Goal: Task Accomplishment & Management: Complete application form

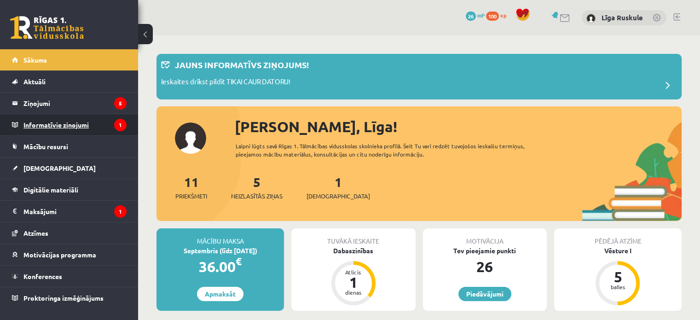
click at [61, 121] on legend "Informatīvie ziņojumi 1" at bounding box center [74, 124] width 103 height 21
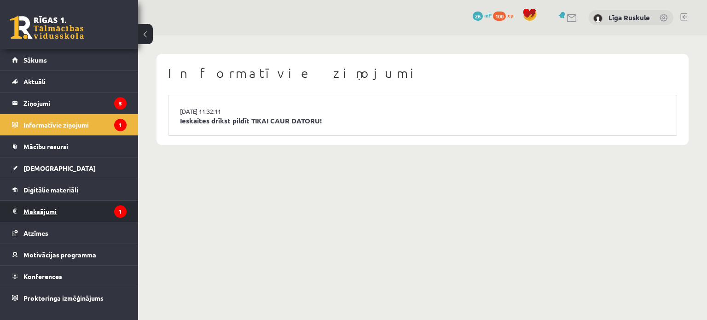
click at [99, 215] on legend "Maksājumi 1" at bounding box center [74, 211] width 103 height 21
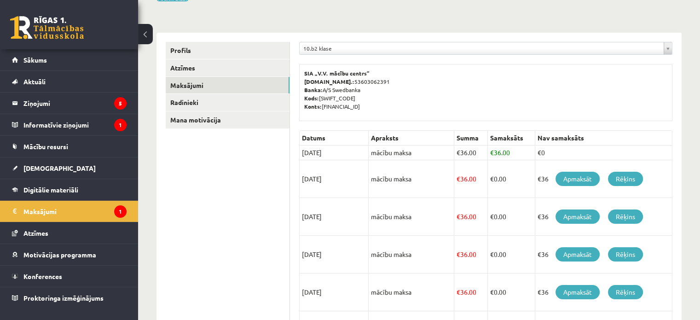
scroll to position [92, 0]
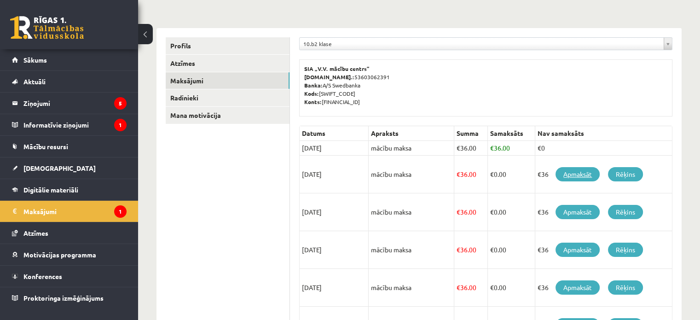
click at [585, 170] on link "Apmaksāt" at bounding box center [577, 174] width 44 height 14
click at [577, 174] on link "Apmaksāt" at bounding box center [577, 174] width 44 height 14
click at [571, 175] on link "Apmaksāt" at bounding box center [577, 174] width 44 height 14
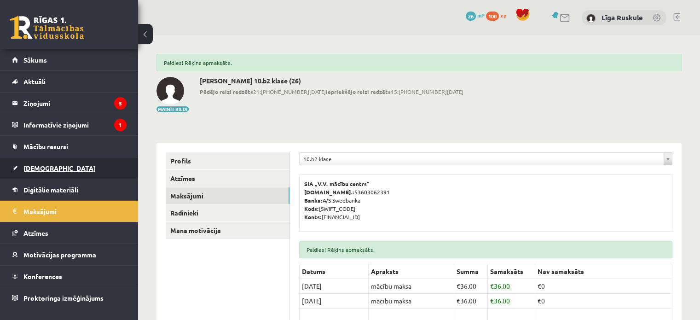
click at [41, 167] on span "[DEMOGRAPHIC_DATA]" at bounding box center [59, 168] width 72 height 8
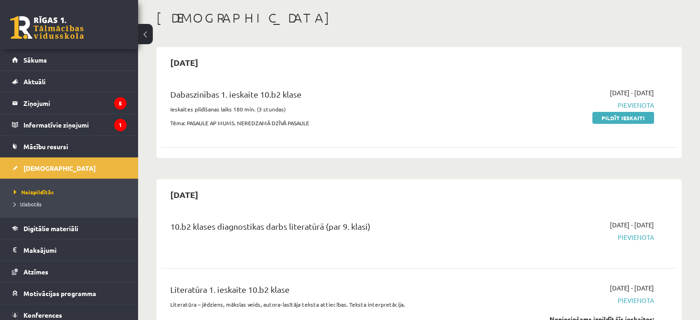
scroll to position [46, 0]
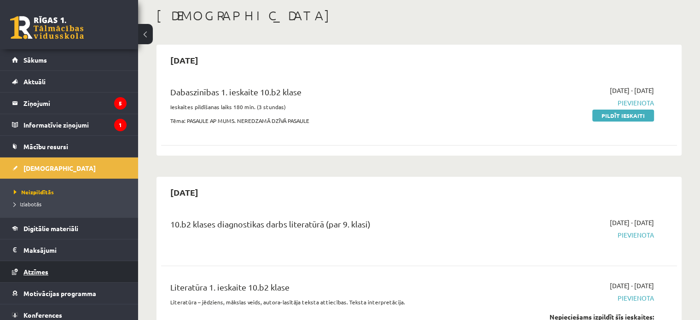
click at [51, 270] on link "Atzīmes" at bounding box center [69, 271] width 115 height 21
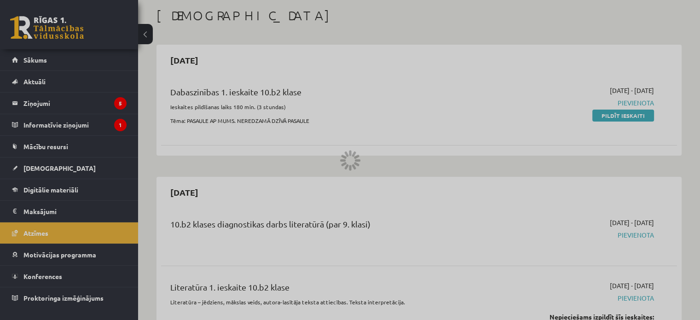
click at [314, 30] on div at bounding box center [350, 160] width 700 height 320
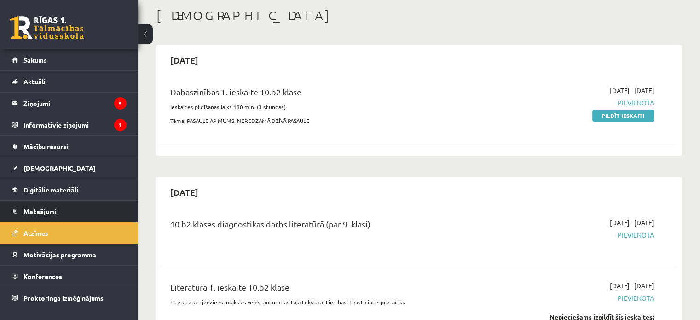
click at [85, 207] on legend "Maksājumi 0" at bounding box center [74, 211] width 103 height 21
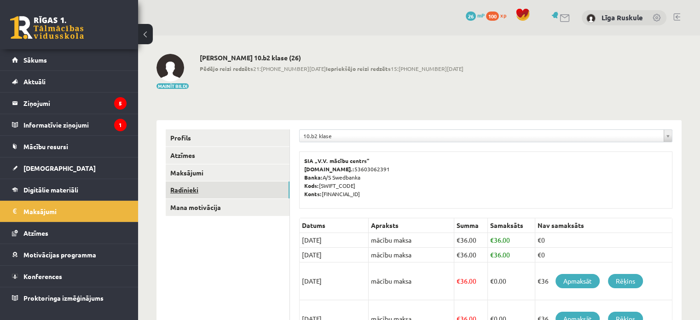
click at [190, 193] on link "Radinieki" at bounding box center [228, 189] width 124 height 17
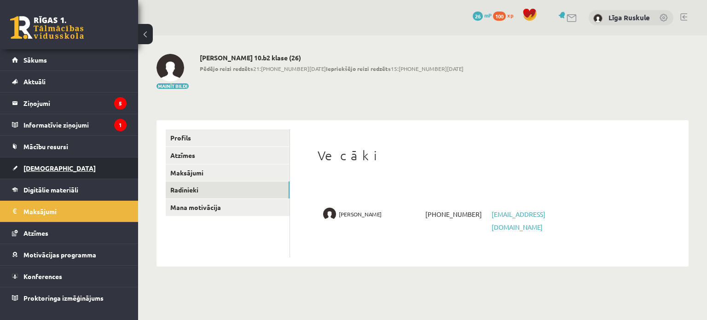
click at [81, 174] on link "[DEMOGRAPHIC_DATA]" at bounding box center [69, 167] width 115 height 21
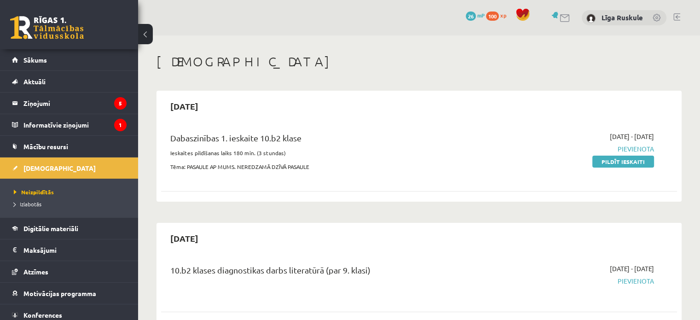
drag, startPoint x: 638, startPoint y: 160, endPoint x: 385, endPoint y: 33, distance: 283.9
click at [638, 160] on link "Pildīt ieskaiti" at bounding box center [623, 161] width 62 height 12
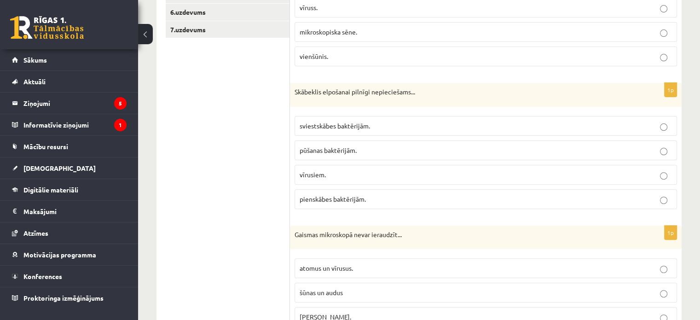
click at [345, 203] on label "pienskābes baktērijām." at bounding box center [485, 199] width 382 height 20
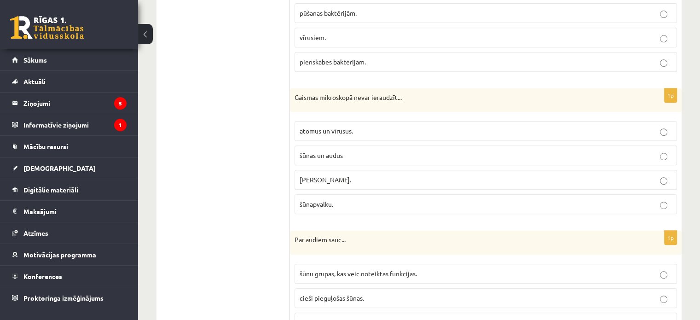
scroll to position [414, 0]
click at [355, 121] on label "atomus un vīrusus." at bounding box center [485, 130] width 382 height 20
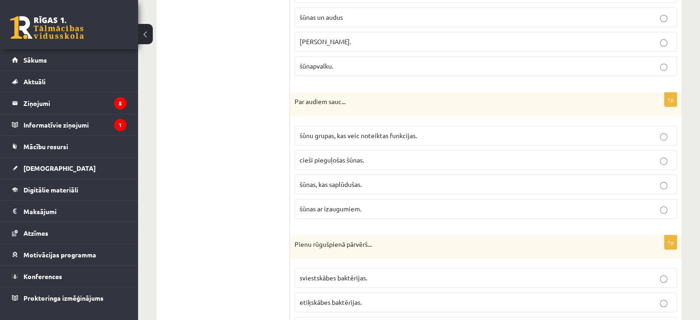
scroll to position [552, 0]
click at [352, 185] on p "šūnas, kas saplūdušas." at bounding box center [485, 183] width 372 height 10
click at [364, 156] on p "cieši pieguļošas šūnas." at bounding box center [485, 159] width 372 height 10
click at [374, 130] on p "šūnu grupas, kas veic noteiktas funkcijas." at bounding box center [485, 135] width 372 height 10
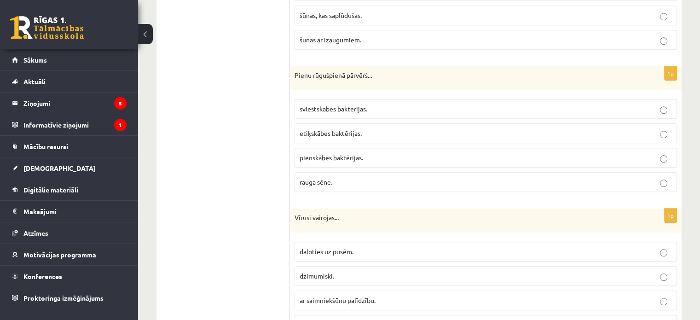
scroll to position [736, 0]
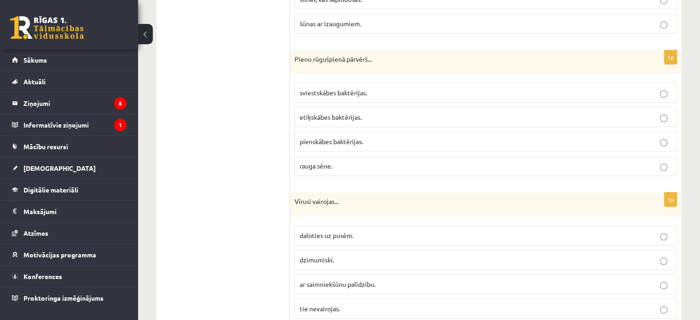
click at [368, 137] on p "pienskābes baktērijas." at bounding box center [485, 142] width 372 height 10
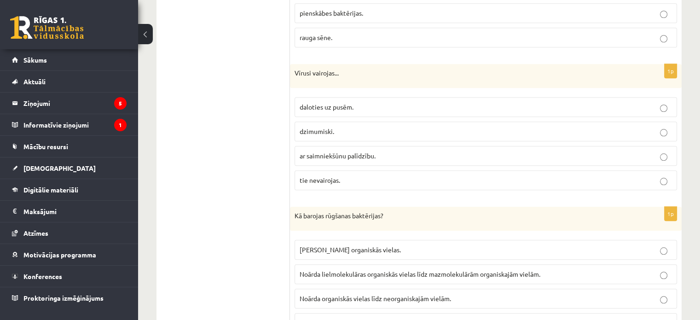
scroll to position [874, 0]
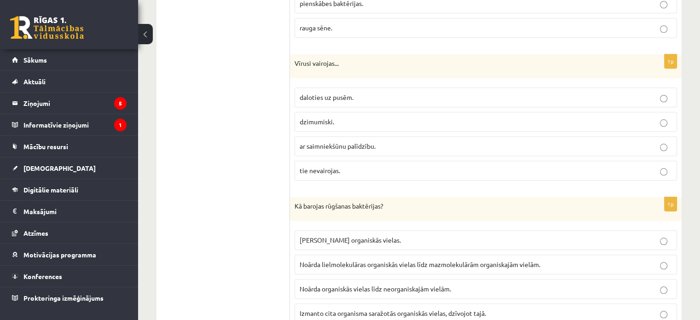
click at [375, 136] on label "ar saimniekšūnu palīdzību." at bounding box center [485, 146] width 382 height 20
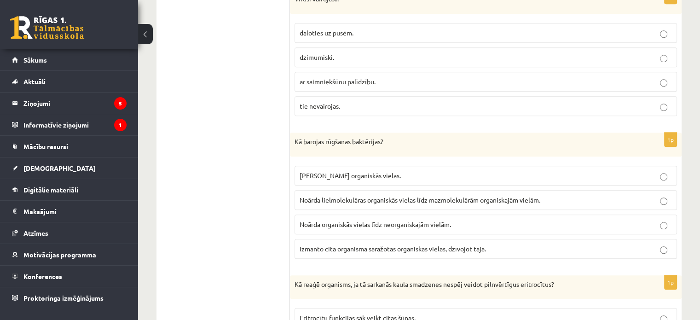
scroll to position [1058, 0]
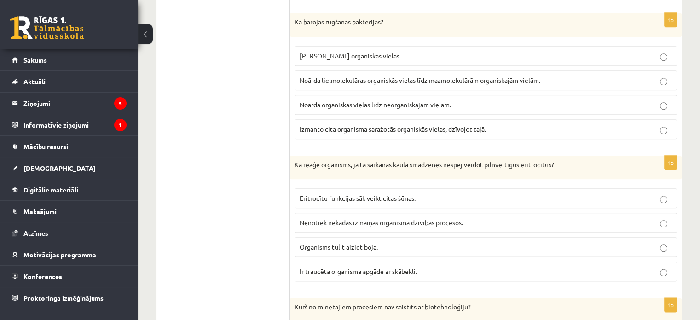
click at [349, 76] on span "Noārda lielmolekulāras organiskās vielas līdz mazmolekulārām organiskajām vielā…" at bounding box center [419, 80] width 241 height 8
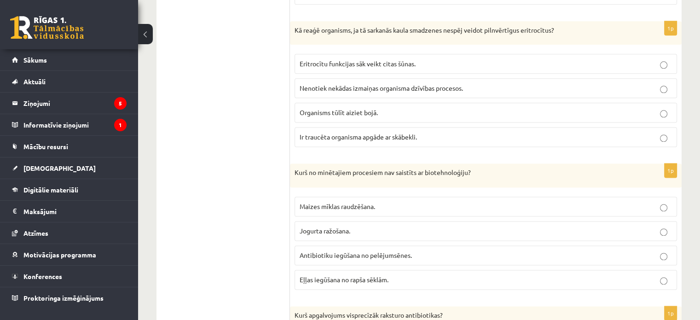
scroll to position [1196, 0]
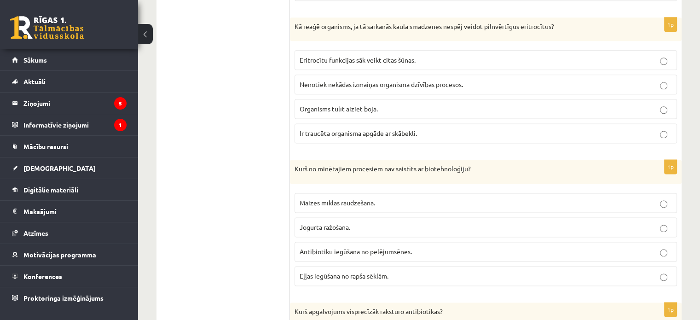
click at [335, 132] on label "Ir traucēta organisma apgāde ar skābekli." at bounding box center [485, 133] width 382 height 20
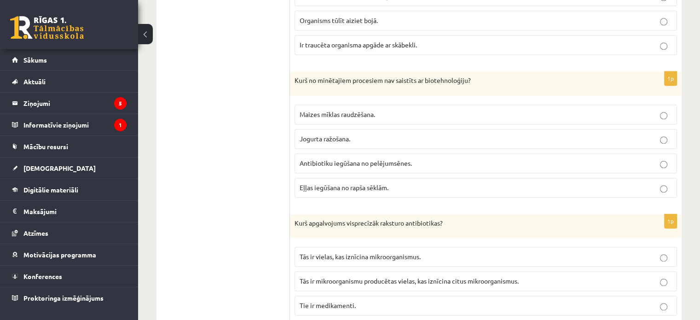
scroll to position [1288, 0]
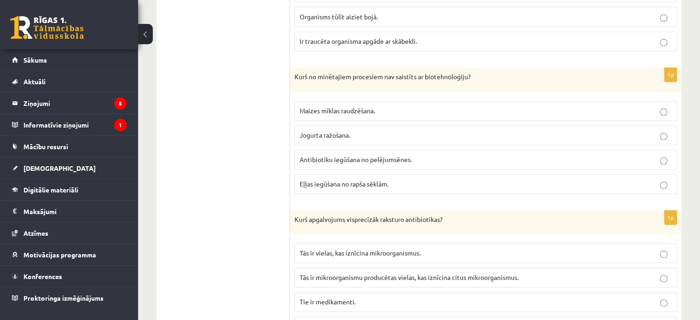
click at [437, 179] on p "Eļļas iegūšana no rapša sēklām." at bounding box center [485, 184] width 372 height 10
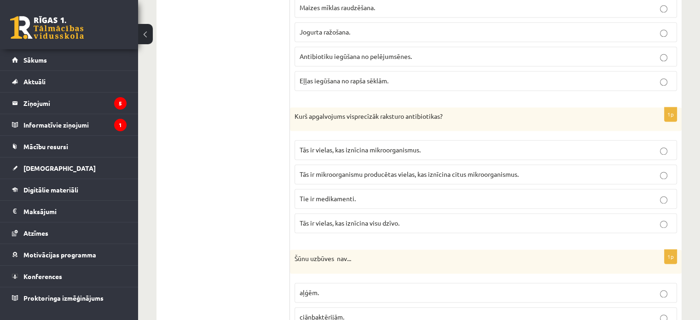
scroll to position [1426, 0]
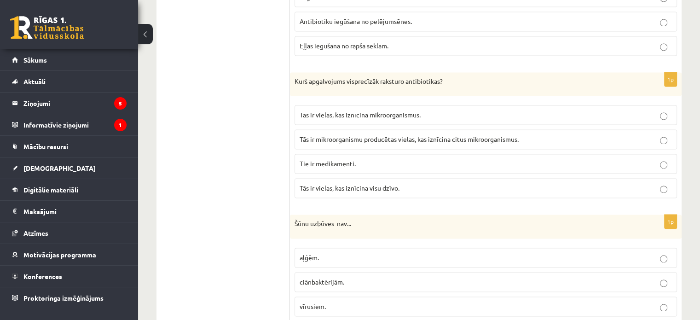
click at [366, 122] on fieldset "Tās ir vielas, kas iznīcina mikroorganismus. Tās ir mikroorganismu producētas v…" at bounding box center [485, 150] width 382 height 100
click at [371, 136] on p "Tās ir mikroorganismu producētas vielas, kas iznīcina citus mikroorganismus." at bounding box center [485, 139] width 372 height 10
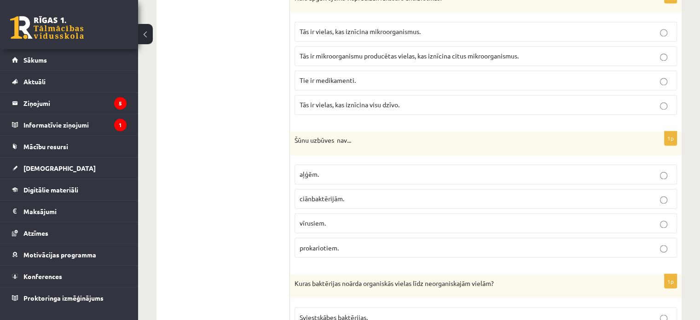
scroll to position [1518, 0]
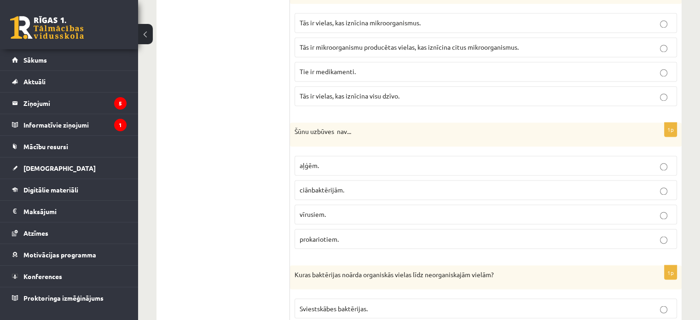
click at [368, 209] on p "vīrusiem." at bounding box center [485, 214] width 372 height 10
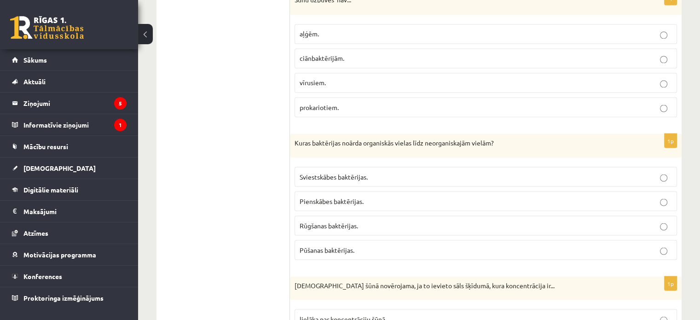
scroll to position [1656, 0]
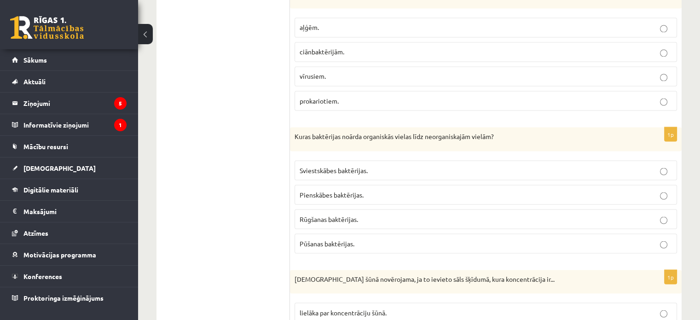
click at [348, 238] on p "Pūšanas baktērijas." at bounding box center [485, 243] width 372 height 10
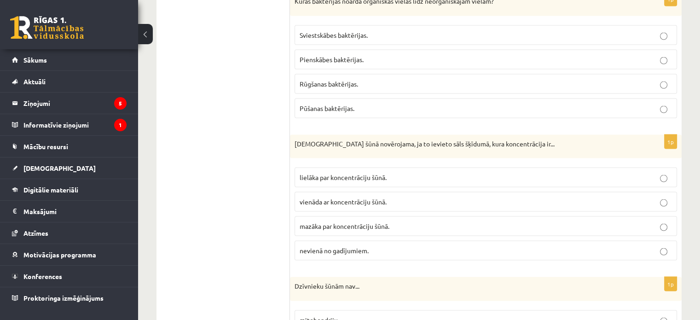
scroll to position [1794, 0]
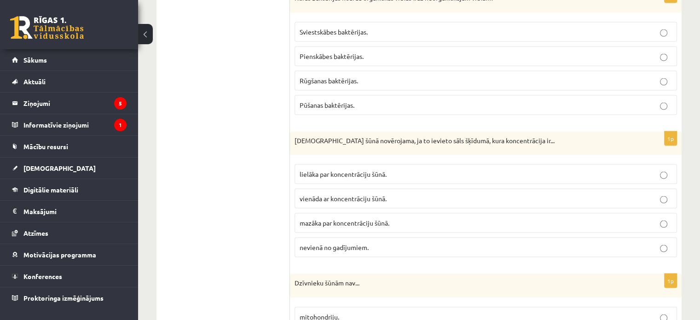
click at [351, 219] on label "mazāka par koncentrāciju šūnā." at bounding box center [485, 223] width 382 height 20
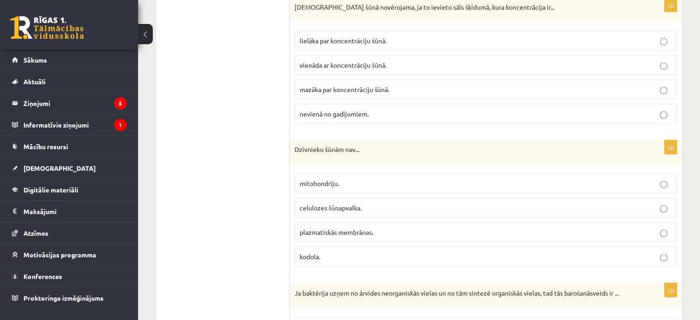
scroll to position [1932, 0]
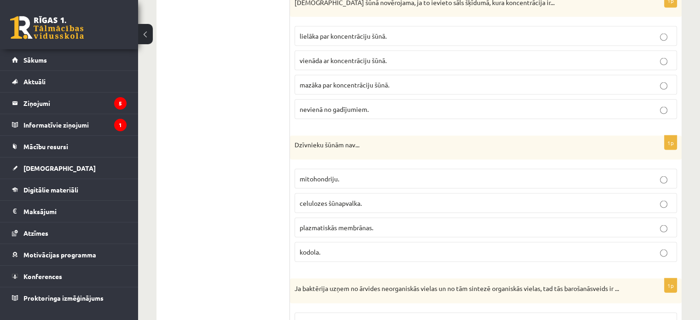
click at [320, 198] on p "celulozes šūnapvalka." at bounding box center [485, 203] width 372 height 10
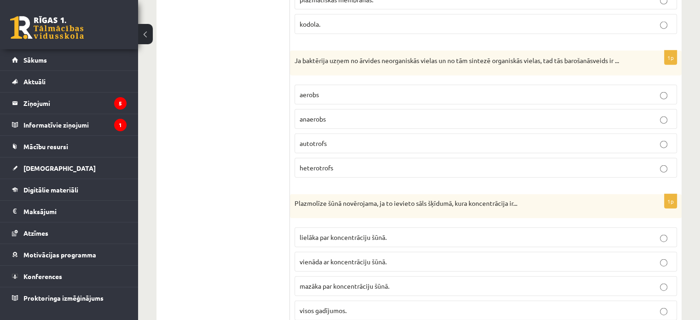
scroll to position [2162, 0]
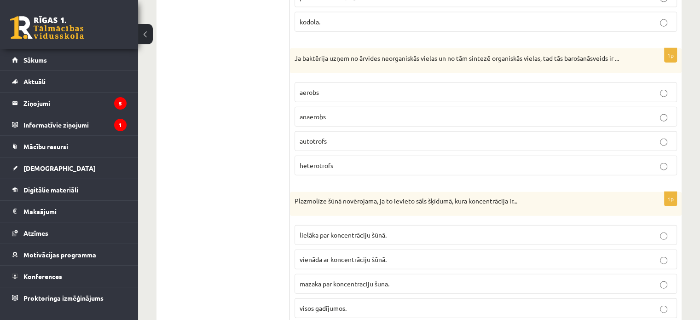
click at [382, 138] on label "autotrofs" at bounding box center [485, 141] width 382 height 20
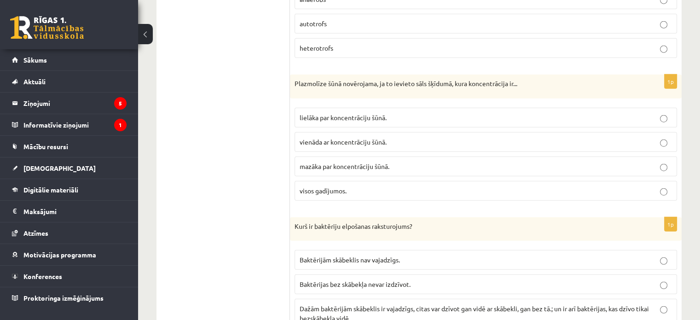
scroll to position [2300, 0]
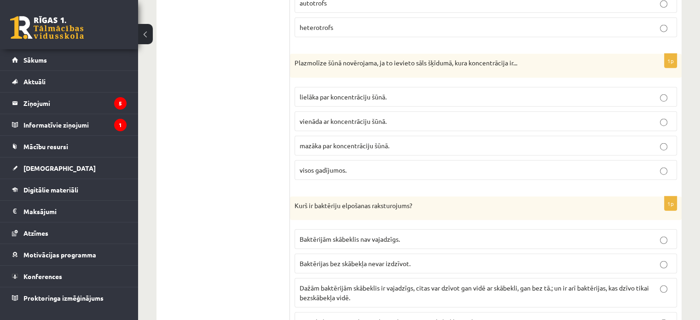
click at [367, 92] on span "lielāka par koncentrāciju šūnā." at bounding box center [342, 96] width 87 height 8
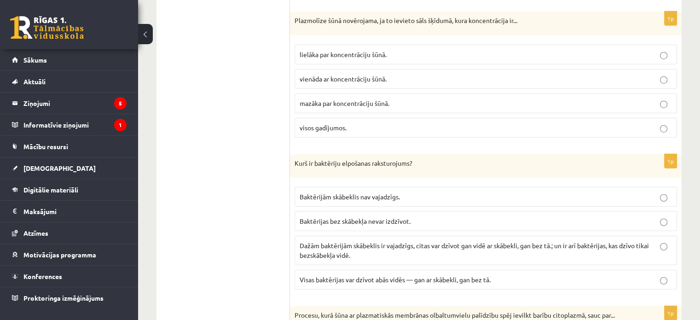
scroll to position [2346, 0]
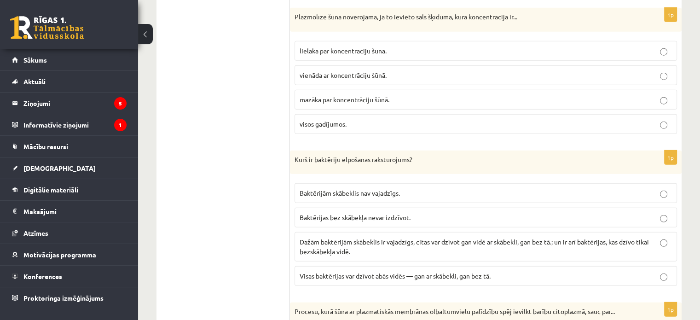
click at [399, 237] on p "Dažām baktērijām skābeklis ir vajadzīgs, citas var dzīvot gan vidē ar skābekli,…" at bounding box center [485, 246] width 372 height 19
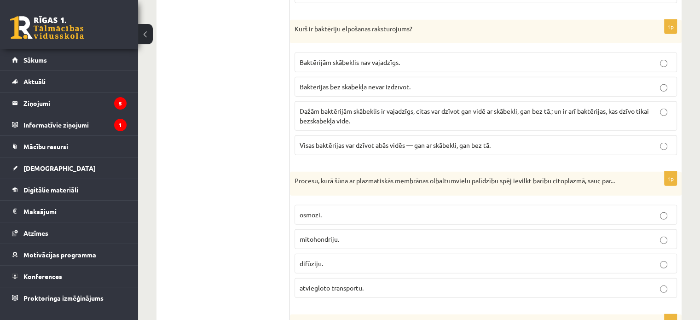
scroll to position [2484, 0]
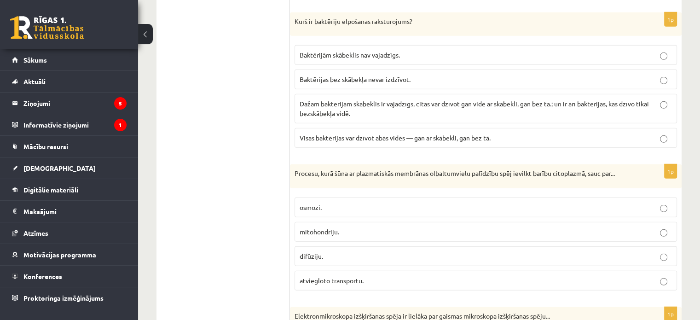
click at [366, 276] on p "atviegloto transportu." at bounding box center [485, 281] width 372 height 10
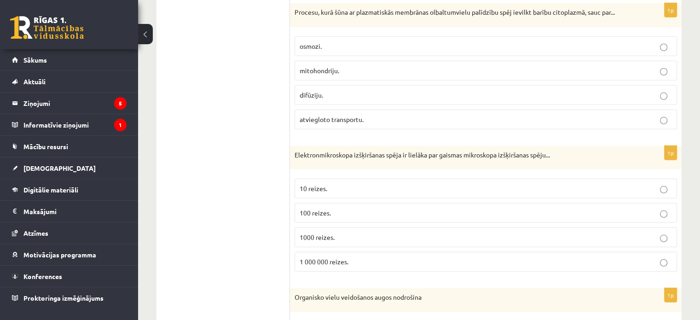
scroll to position [2760, 0]
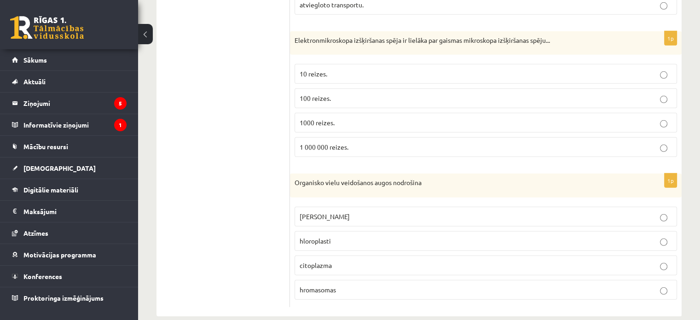
click at [315, 118] on span "1000 reizes." at bounding box center [316, 122] width 35 height 8
click at [327, 236] on span "hloroplasti" at bounding box center [314, 240] width 31 height 8
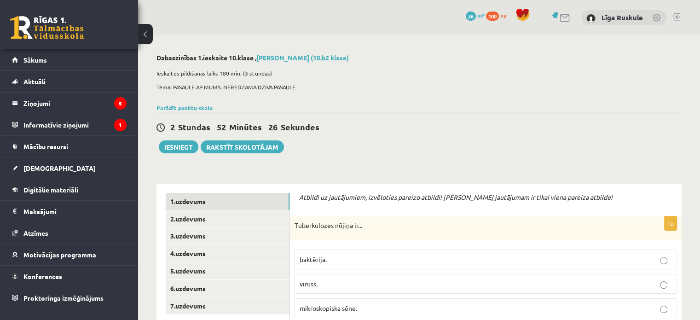
scroll to position [184, 0]
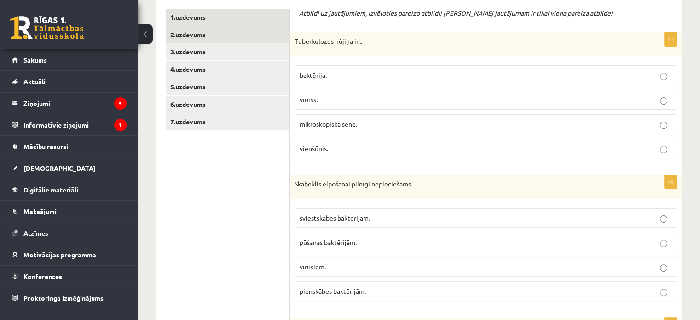
click at [228, 37] on link "2.uzdevums" at bounding box center [228, 34] width 124 height 17
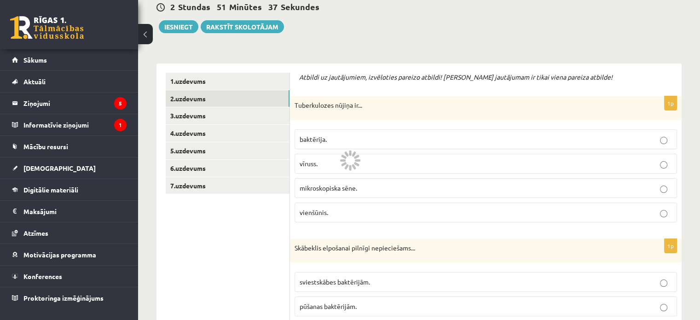
scroll to position [138, 0]
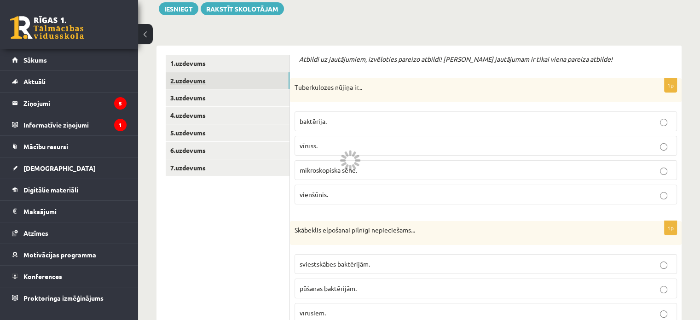
click at [221, 87] on link "2.uzdevums" at bounding box center [228, 80] width 124 height 17
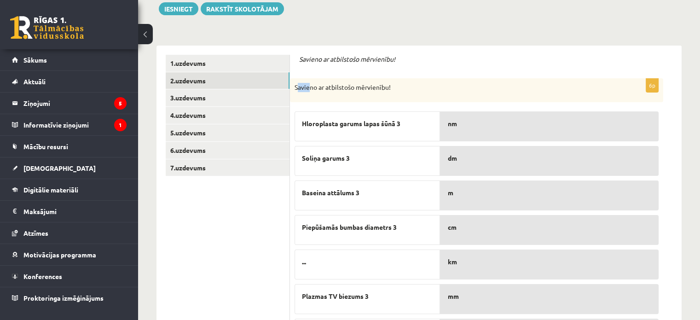
click at [309, 81] on div "Savieno ar atbilstošo mērvienību!" at bounding box center [476, 90] width 373 height 24
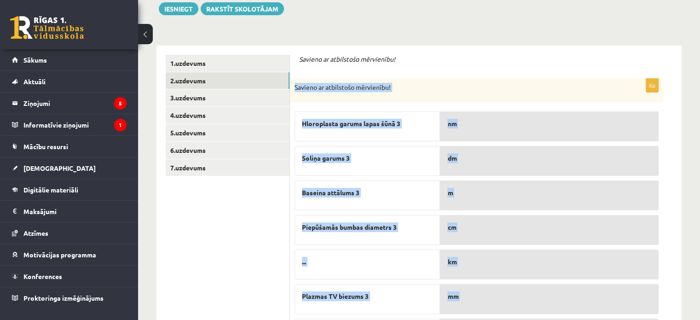
scroll to position [197, 0]
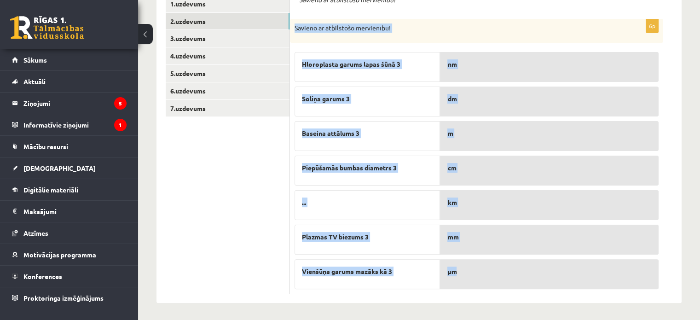
drag, startPoint x: 294, startPoint y: 89, endPoint x: 544, endPoint y: 285, distance: 317.2
click at [544, 285] on div "6p Savieno ar atbilstošo mērvienību! Hloroplasta garums lapas šūnā 3 Soliņa gar…" at bounding box center [476, 156] width 373 height 275
copy div "Savieno ar atbilstošo mērvienību! Hloroplasta garums lapas šūnā 3 Soliņa garums…"
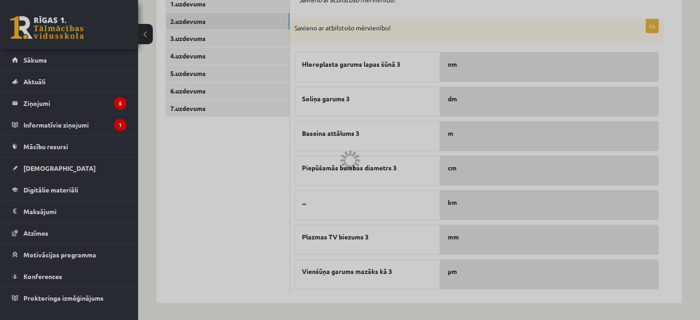
click at [265, 173] on div at bounding box center [350, 160] width 700 height 320
drag, startPoint x: 296, startPoint y: 63, endPoint x: 370, endPoint y: 60, distance: 74.1
click at [374, 62] on div at bounding box center [350, 160] width 700 height 320
drag, startPoint x: 501, startPoint y: 270, endPoint x: 488, endPoint y: 224, distance: 46.9
click at [492, 244] on div at bounding box center [350, 160] width 700 height 320
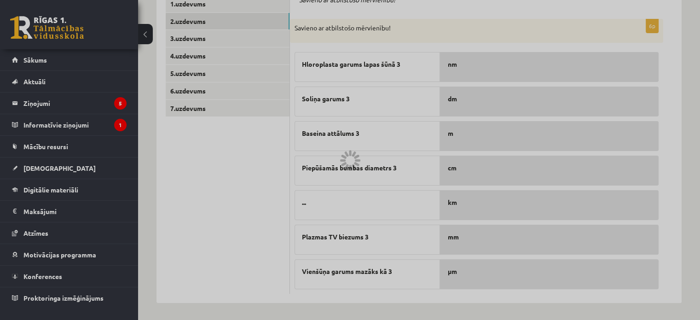
click at [273, 199] on div at bounding box center [350, 160] width 700 height 320
click at [451, 266] on div at bounding box center [350, 160] width 700 height 320
click at [468, 270] on div at bounding box center [350, 160] width 700 height 320
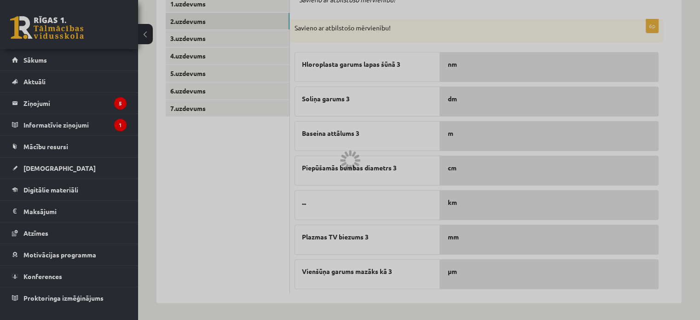
click at [468, 270] on div at bounding box center [350, 160] width 700 height 320
click at [565, 293] on div at bounding box center [350, 160] width 700 height 320
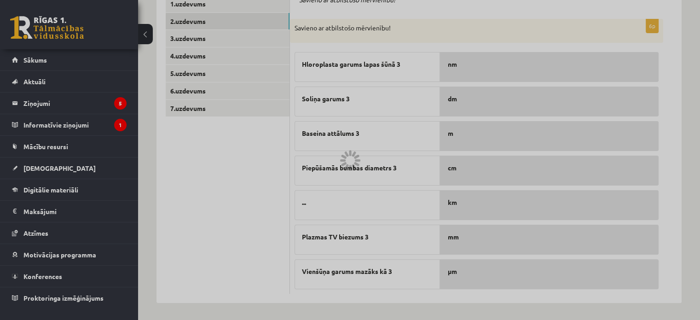
click at [484, 250] on div at bounding box center [350, 160] width 700 height 320
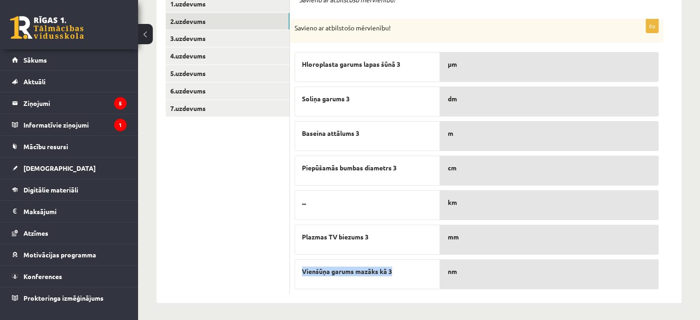
drag, startPoint x: 297, startPoint y: 257, endPoint x: 393, endPoint y: 274, distance: 97.6
click at [397, 276] on div "Hloroplasta garums lapas šūnā 3 Soliņa garums 3 Baseina attālums 3 Piepūšamās b…" at bounding box center [366, 168] width 145 height 242
copy span "Vienšūņa garums mazāks kā 3"
drag, startPoint x: 477, startPoint y: 186, endPoint x: 483, endPoint y: 210, distance: 24.5
click at [483, 210] on div "μm m km dm cm mm nm" at bounding box center [549, 167] width 219 height 240
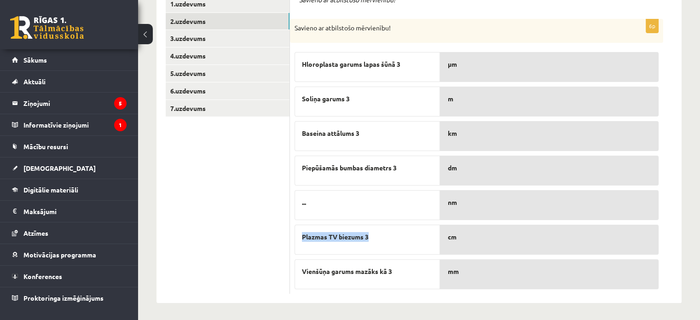
drag, startPoint x: 304, startPoint y: 235, endPoint x: 385, endPoint y: 239, distance: 81.0
click at [388, 239] on div "Plazmas TV biezums 3" at bounding box center [366, 239] width 145 height 30
copy span "Plazmas TV biezums 3"
click at [188, 41] on link "3.uzdevums" at bounding box center [228, 38] width 124 height 17
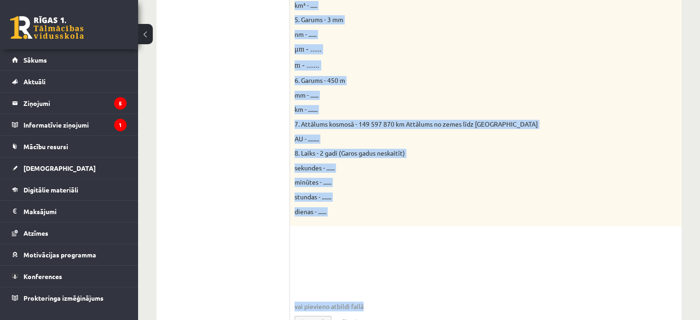
scroll to position [470, 0]
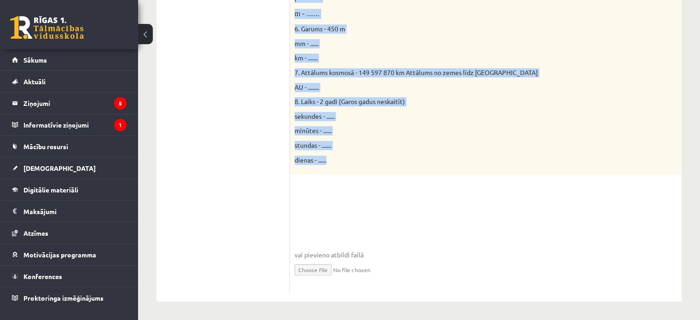
drag, startPoint x: 293, startPoint y: 26, endPoint x: 416, endPoint y: 169, distance: 188.9
copy div "Doti fizikālie lielumi un to mērvienības. Pārveido mērvienības citās norādītajā…"
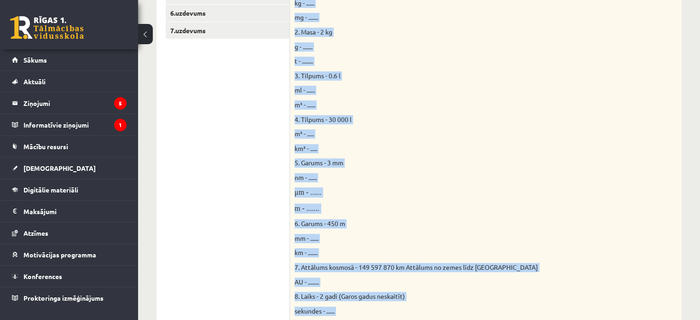
scroll to position [148, 0]
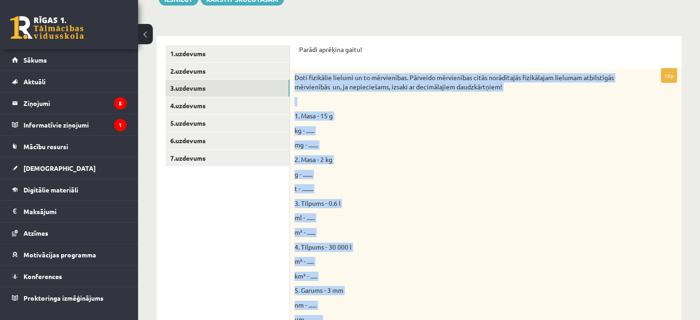
click at [384, 144] on p "mg - ......." at bounding box center [462, 144] width 336 height 9
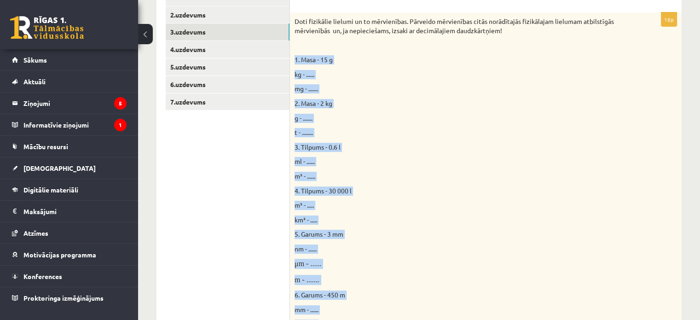
scroll to position [470, 0]
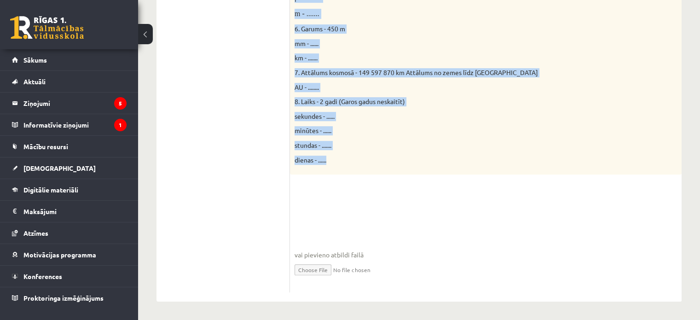
drag, startPoint x: 294, startPoint y: 160, endPoint x: 346, endPoint y: 161, distance: 51.5
copy div "1. Masa - 15 g kg - ...... mg - ....... 2. Masa - 2 kg g - ....... t - ........…"
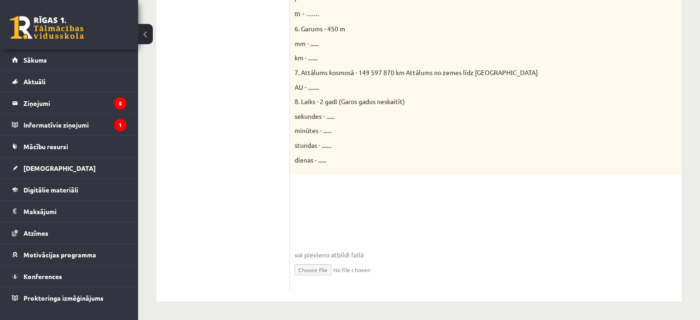
drag, startPoint x: 312, startPoint y: 208, endPoint x: 317, endPoint y: 193, distance: 16.6
click at [315, 200] on fieldset "vai pievieno atbildi failā Iesniegtā atbilde" at bounding box center [485, 240] width 382 height 95
click at [318, 189] on div "16p Doti fizikālie lielumi un to mērvienības. Pārveido mērvienības citās norādī…" at bounding box center [485, 20] width 391 height 546
drag, startPoint x: 318, startPoint y: 186, endPoint x: 313, endPoint y: 191, distance: 6.8
click at [318, 188] on div "16p Doti fizikālie lielumi un to mērvienības. Pārveido mērvienības citās norādī…" at bounding box center [485, 20] width 391 height 546
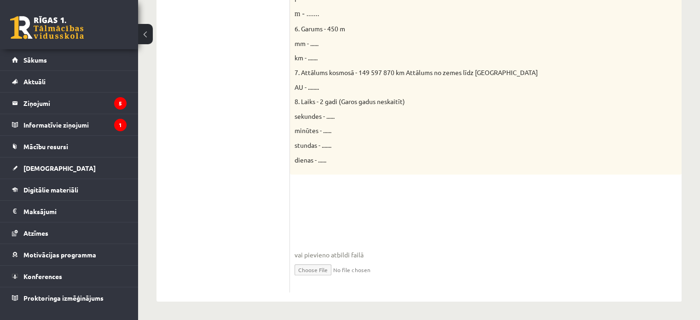
drag, startPoint x: 161, startPoint y: 235, endPoint x: 207, endPoint y: 228, distance: 46.1
click at [164, 236] on div "1.uzdevums 2.uzdevums 3.uzdevums 4.uzdevums 5.uzdevums 6.uzdevums 7.uzdevums" at bounding box center [222, 7] width 133 height 587
click at [307, 198] on fieldset "vai pievieno atbildi failā Iesniegtā atbilde" at bounding box center [485, 240] width 382 height 95
click at [310, 193] on fieldset "vai pievieno atbildi failā Iesniegtā atbilde" at bounding box center [485, 240] width 382 height 95
drag, startPoint x: 310, startPoint y: 193, endPoint x: 319, endPoint y: 245, distance: 52.8
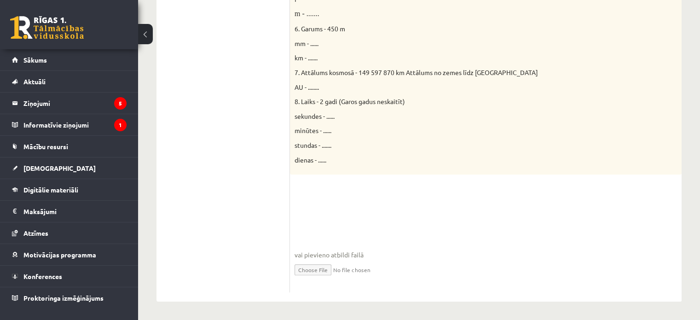
click at [313, 208] on fieldset "vai pievieno atbildi failā Iesniegtā atbilde" at bounding box center [485, 240] width 382 height 95
drag, startPoint x: 362, startPoint y: 256, endPoint x: 351, endPoint y: 255, distance: 11.1
click at [354, 256] on span "vai pievieno atbildi failā" at bounding box center [485, 255] width 382 height 10
drag, startPoint x: 341, startPoint y: 258, endPoint x: 304, endPoint y: 262, distance: 37.5
click at [312, 262] on fieldset "vai pievieno atbildi failā Iesniegtā atbilde" at bounding box center [485, 240] width 382 height 95
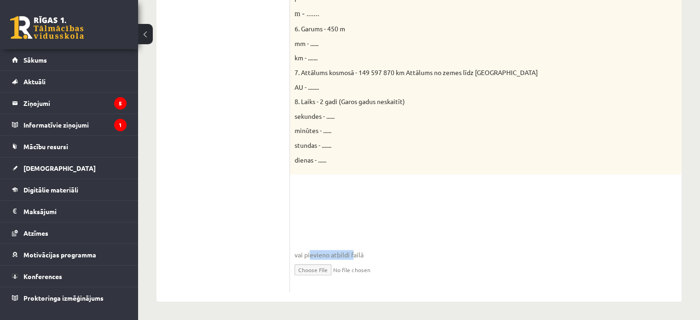
drag, startPoint x: 322, startPoint y: 253, endPoint x: 385, endPoint y: 230, distance: 66.7
click at [357, 244] on fieldset "vai pievieno atbildi failā Iesniegtā atbilde" at bounding box center [485, 240] width 382 height 95
drag, startPoint x: 405, startPoint y: 207, endPoint x: 394, endPoint y: 196, distance: 16.3
click at [403, 203] on fieldset "vai pievieno atbildi failā Iesniegtā atbilde" at bounding box center [485, 240] width 382 height 95
click at [391, 196] on fieldset "vai pievieno atbildi failā Iesniegtā atbilde" at bounding box center [485, 240] width 382 height 95
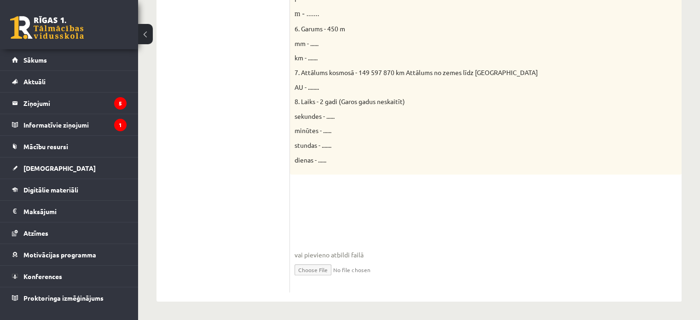
drag, startPoint x: 372, startPoint y: 206, endPoint x: 369, endPoint y: 260, distance: 54.4
click at [366, 239] on fieldset "vai pievieno atbildi failā Iesniegtā atbilde" at bounding box center [485, 240] width 382 height 95
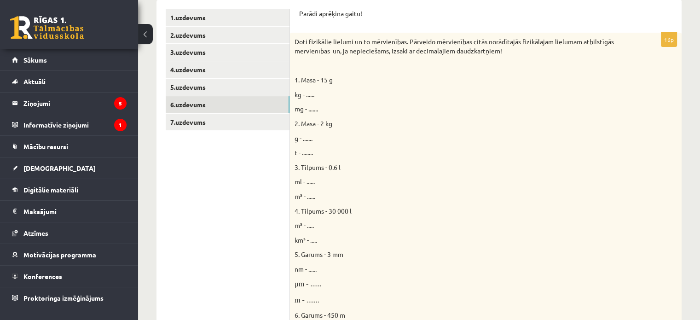
scroll to position [184, 0]
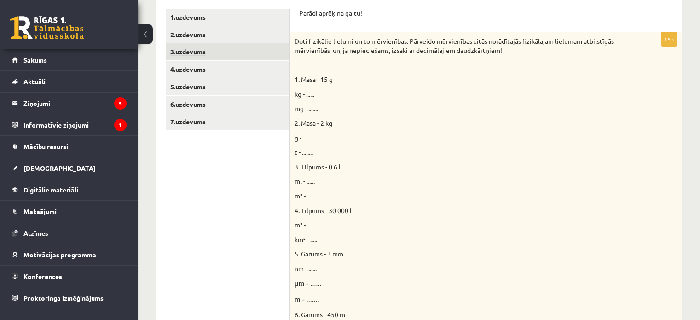
click at [245, 58] on link "3.uzdevums" at bounding box center [228, 51] width 124 height 17
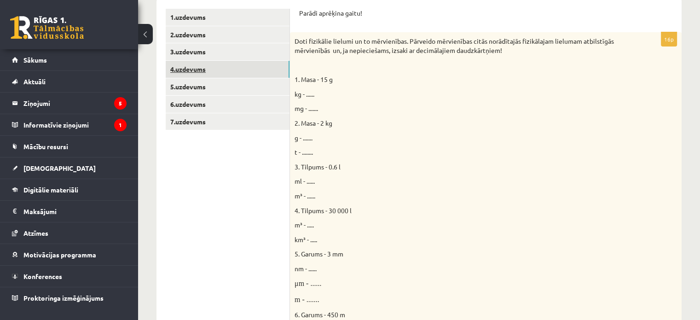
click at [248, 72] on link "4.uzdevums" at bounding box center [228, 69] width 124 height 17
click at [249, 73] on link "4.uzdevums" at bounding box center [228, 69] width 124 height 17
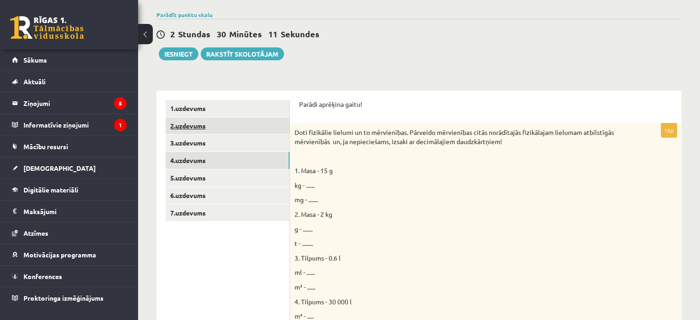
scroll to position [92, 0]
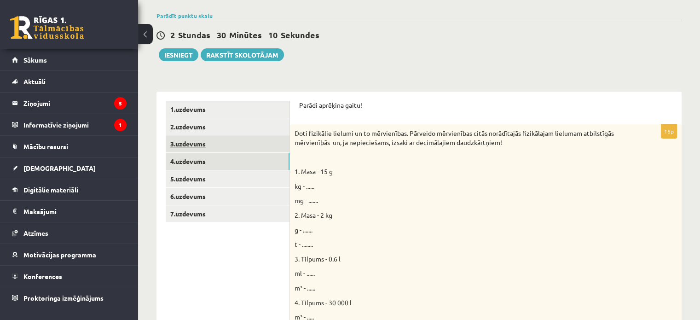
click at [242, 148] on link "3.uzdevums" at bounding box center [228, 143] width 124 height 17
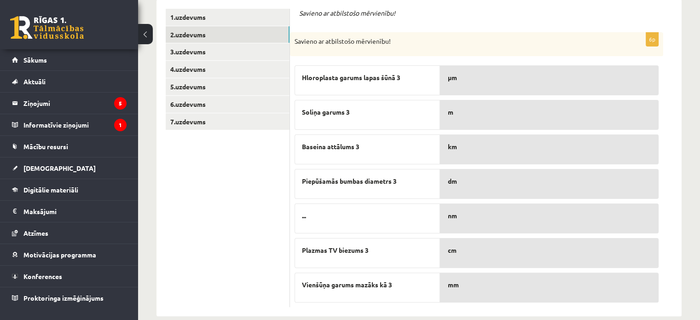
scroll to position [184, 0]
click at [207, 56] on link "3.uzdevums" at bounding box center [228, 51] width 124 height 17
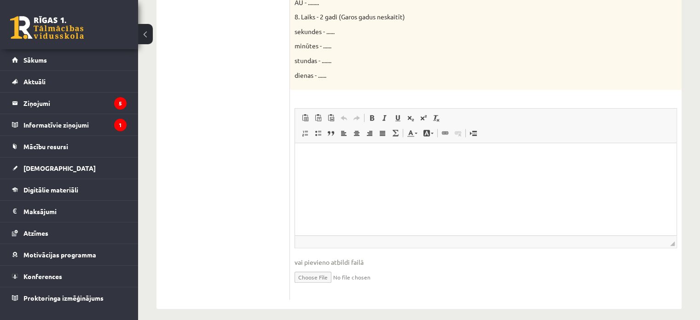
scroll to position [561, 0]
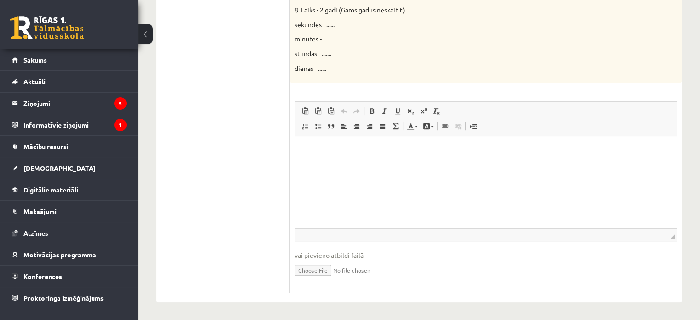
click at [332, 160] on html at bounding box center [485, 150] width 381 height 28
click at [332, 159] on html at bounding box center [485, 150] width 381 height 28
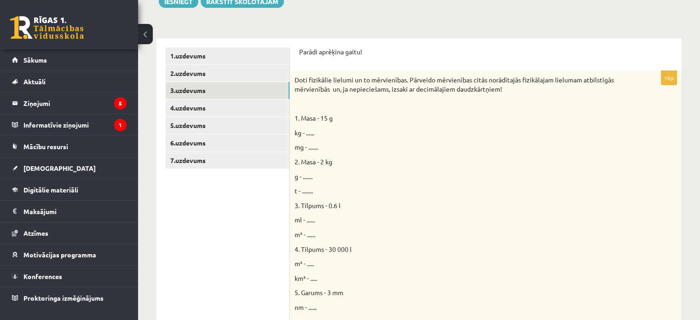
scroll to position [147, 0]
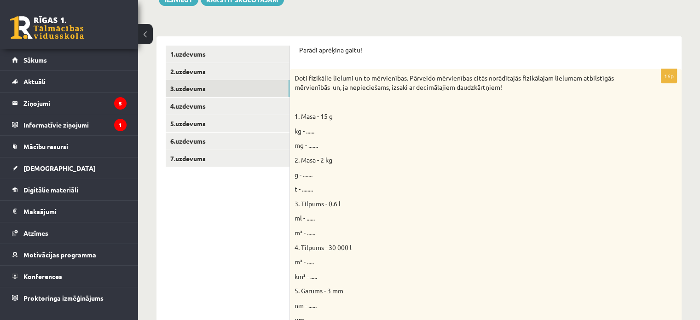
drag, startPoint x: 293, startPoint y: 117, endPoint x: 299, endPoint y: 142, distance: 25.5
click at [333, 152] on div "Doti fizikālie lielumi un to mērvienības. Pārveido mērvienības citās norādītajā…" at bounding box center [485, 283] width 391 height 428
click at [352, 135] on p "kg - ......" at bounding box center [462, 131] width 336 height 9
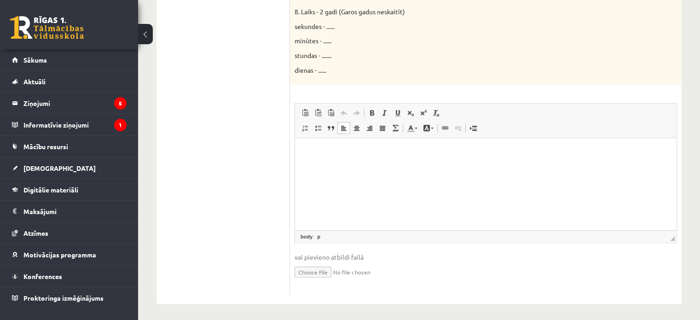
scroll to position [561, 0]
click at [315, 264] on input "file" at bounding box center [485, 269] width 382 height 19
type input "**********"
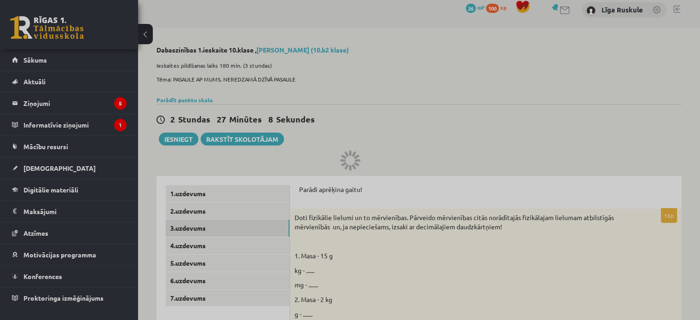
scroll to position [0, 0]
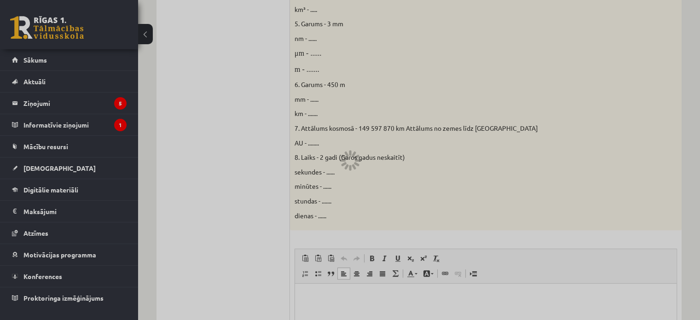
click at [374, 191] on div at bounding box center [350, 160] width 700 height 320
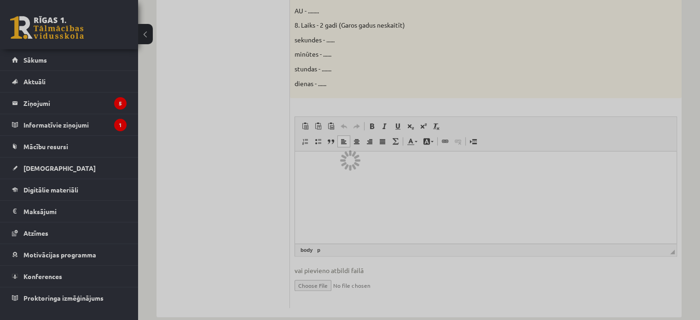
scroll to position [561, 0]
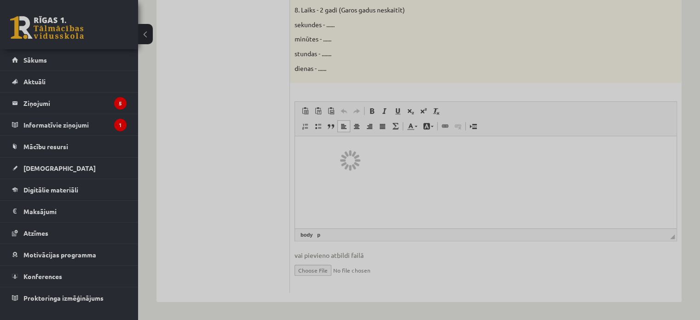
click at [375, 189] on div at bounding box center [350, 160] width 700 height 320
click at [355, 268] on div at bounding box center [350, 160] width 700 height 320
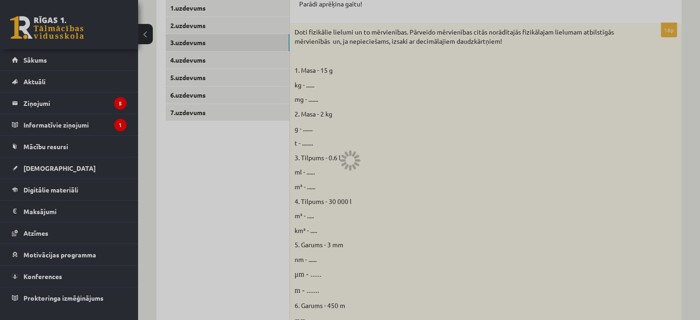
scroll to position [0, 0]
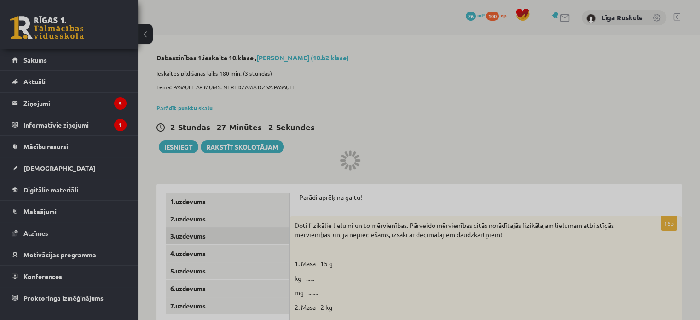
click at [189, 240] on div at bounding box center [350, 160] width 700 height 320
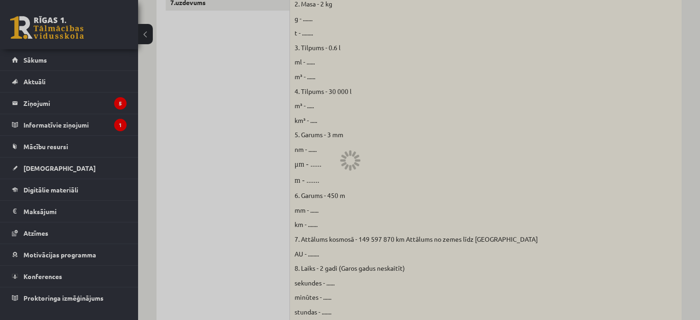
scroll to position [561, 0]
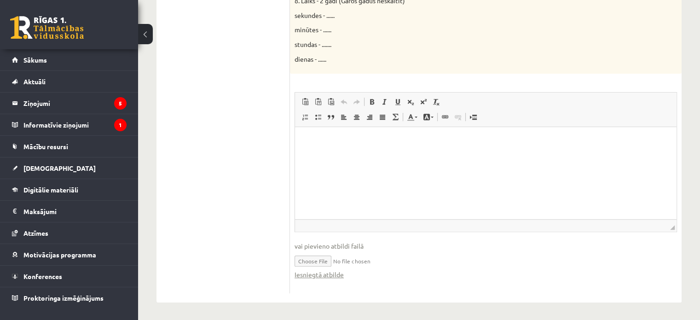
scroll to position [571, 0]
click at [321, 275] on link "Iesniegtā atbilde" at bounding box center [318, 274] width 49 height 10
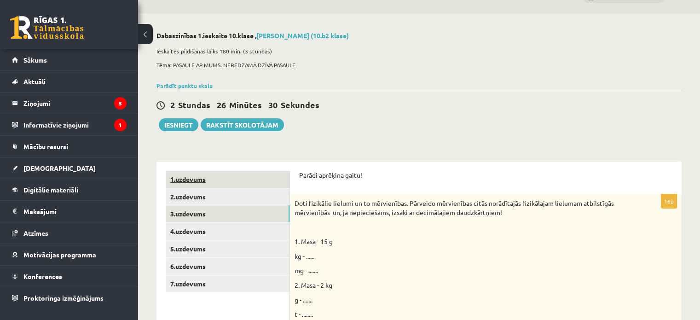
scroll to position [19, 0]
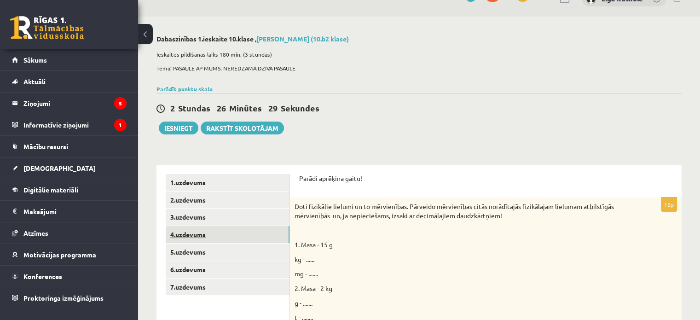
click at [223, 240] on link "4.uzdevums" at bounding box center [228, 234] width 124 height 17
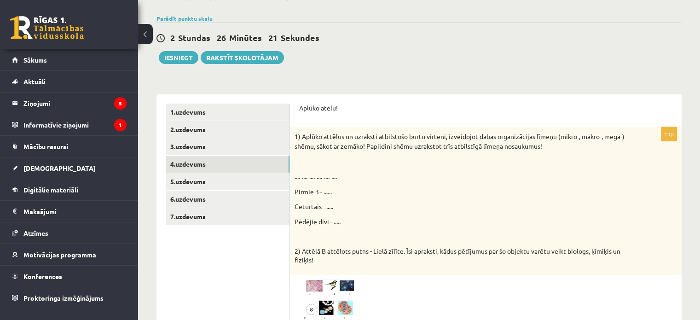
scroll to position [157, 0]
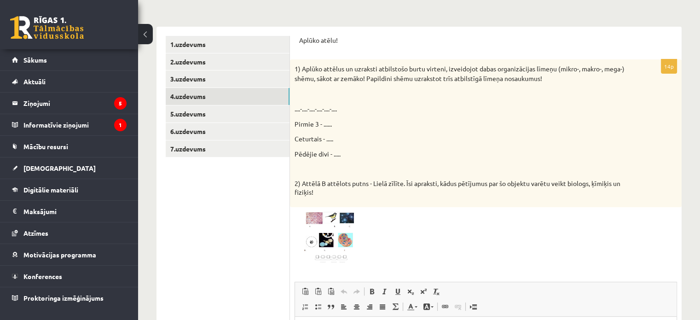
click at [337, 230] on img at bounding box center [328, 238] width 69 height 52
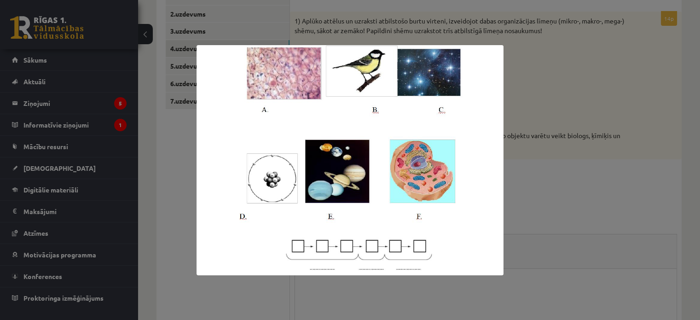
scroll to position [153, 0]
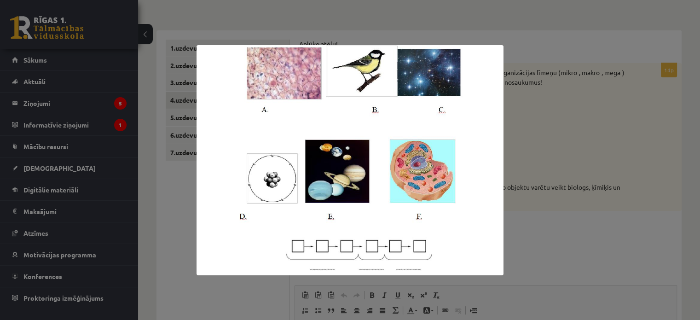
click at [611, 143] on div at bounding box center [350, 160] width 700 height 320
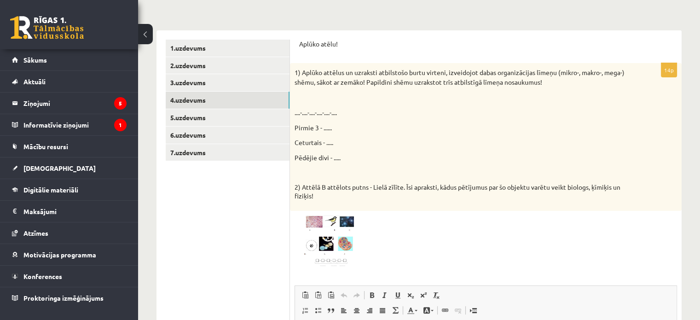
click at [331, 229] on img at bounding box center [328, 241] width 69 height 52
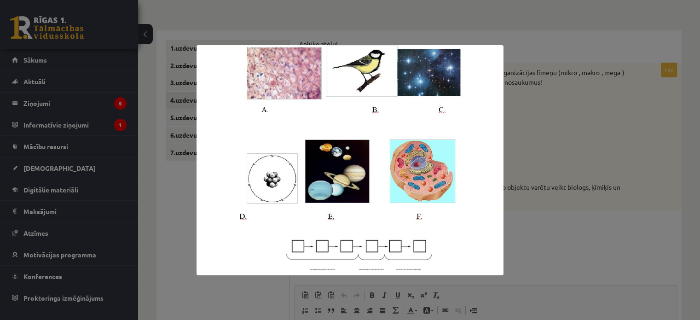
click at [672, 188] on div at bounding box center [350, 160] width 700 height 320
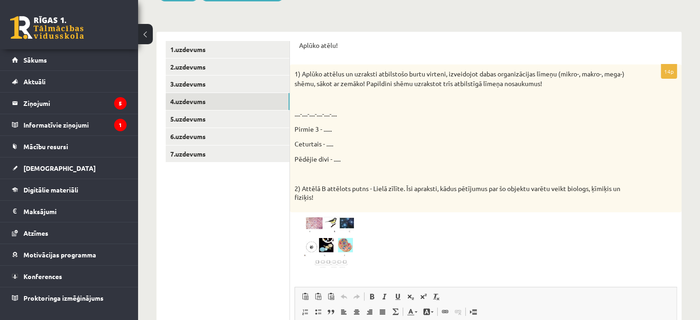
click at [638, 190] on div "1) Aplūko attēlus un uzraksti atbilstošo burtu virteni, izveidojot dabas organi…" at bounding box center [485, 137] width 391 height 147
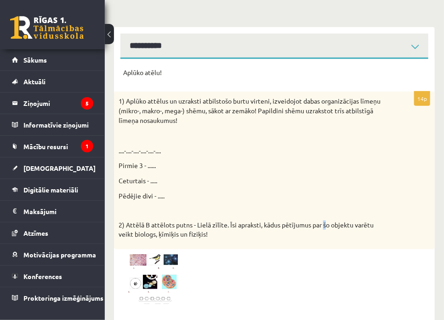
drag, startPoint x: 328, startPoint y: 228, endPoint x: 322, endPoint y: 213, distance: 15.3
click at [325, 223] on p "2) Attēlā B attēlots putns - Lielā zīlīte. Īsi apraksti, kādus pētījumus par šo…" at bounding box center [252, 229] width 266 height 18
drag, startPoint x: 293, startPoint y: 105, endPoint x: 300, endPoint y: 98, distance: 10.4
click at [299, 98] on p "1) Aplūko attēlus un uzraksti atbilstošo burtu virteni, izveidojot dabas organi…" at bounding box center [252, 110] width 266 height 29
drag, startPoint x: 402, startPoint y: 180, endPoint x: 422, endPoint y: 210, distance: 36.4
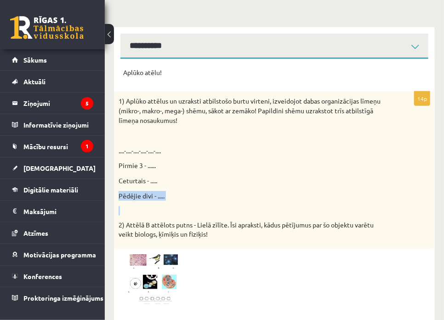
click at [421, 210] on div "1) Aplūko attēlus un uzraksti atbilstošo burtu virteni, izveidojot dabas organi…" at bounding box center [274, 170] width 321 height 157
click at [427, 223] on div "1) Aplūko attēlus un uzraksti atbilstošo burtu virteni, izveidojot dabas organi…" at bounding box center [274, 170] width 321 height 157
click at [377, 229] on p "2) Attēlā B attēlots putns - Lielā zīlīte. Īsi apraksti, kādus pētījumus par šo…" at bounding box center [252, 229] width 266 height 18
click at [423, 241] on div "1) Aplūko attēlus un uzraksti atbilstošo burtu virteni, izveidojot dabas organi…" at bounding box center [274, 170] width 321 height 157
click at [436, 20] on div "Dabaszinības 1.ieskaite 10.klase , Līga Ruskule (10.b2 klase) Ieskaites pildīša…" at bounding box center [274, 211] width 339 height 654
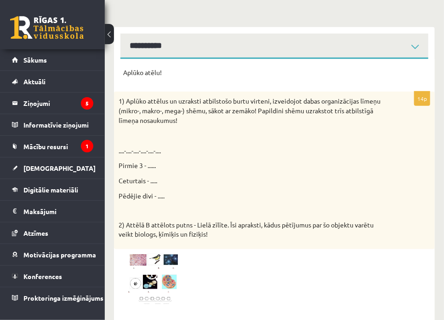
click at [437, 18] on div "Dabaszinības 1.ieskaite 10.klase , Līga Ruskule (10.b2 klase) Ieskaites pildīša…" at bounding box center [274, 211] width 339 height 654
click at [310, 236] on div "1) Aplūko attēlus un uzraksti atbilstošo burtu virteni, izveidojot dabas organi…" at bounding box center [274, 170] width 321 height 157
click at [269, 86] on form "Aplūko atēlu! 14p 1) Aplūko attēlus un uzraksti atbilstošo burtu virteni, izvei…" at bounding box center [274, 291] width 303 height 447
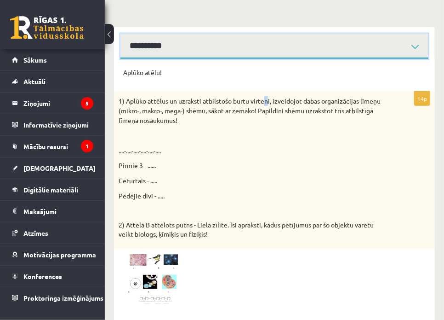
click at [245, 42] on select "**********" at bounding box center [275, 46] width 308 height 25
click at [246, 42] on select "**********" at bounding box center [275, 46] width 308 height 25
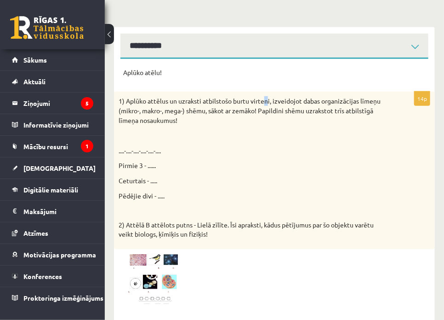
drag, startPoint x: 442, startPoint y: 32, endPoint x: 697, endPoint y: 38, distance: 255.4
click at [444, 38] on html "0 Dāvanas 26 mP 100 xp Līga Ruskule Sākums Aktuāli Kā mācīties eSKOLĀ Kontakti …" at bounding box center [222, 8] width 444 height 320
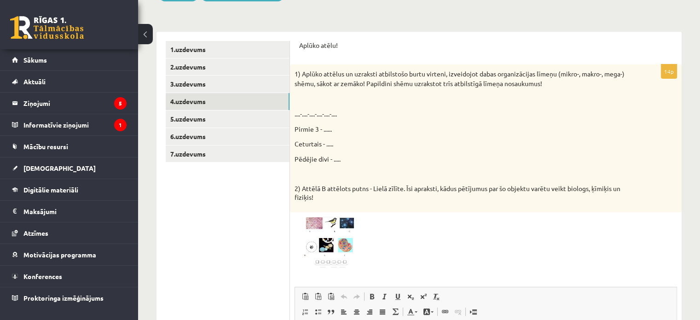
click at [318, 242] on img at bounding box center [328, 243] width 69 height 52
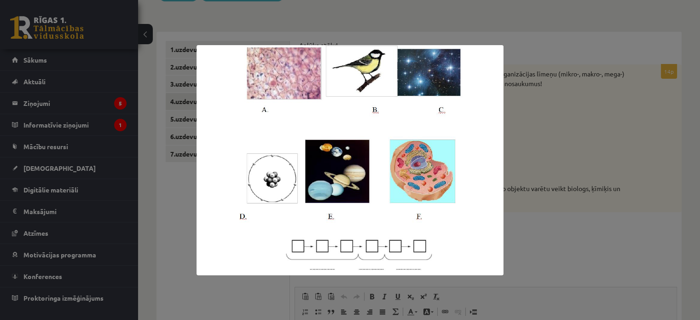
click at [592, 217] on div at bounding box center [350, 160] width 700 height 320
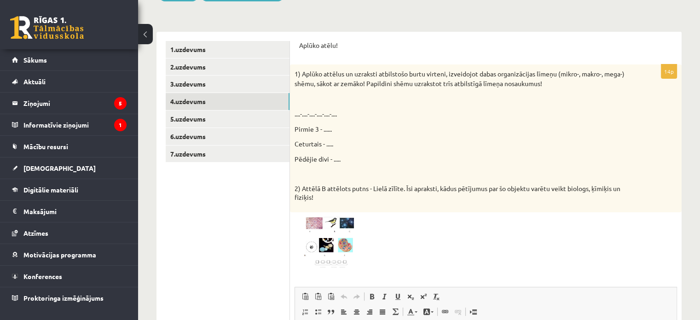
click at [346, 230] on img at bounding box center [328, 243] width 69 height 52
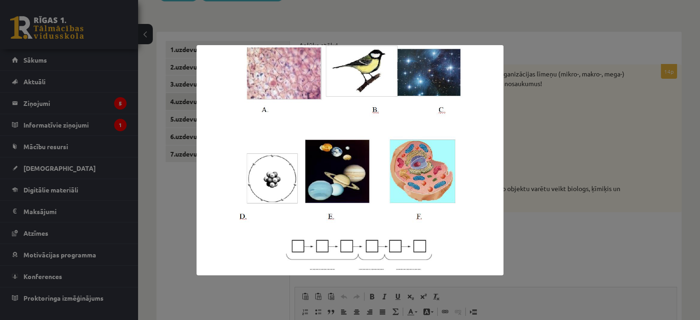
click at [553, 142] on div at bounding box center [350, 160] width 700 height 320
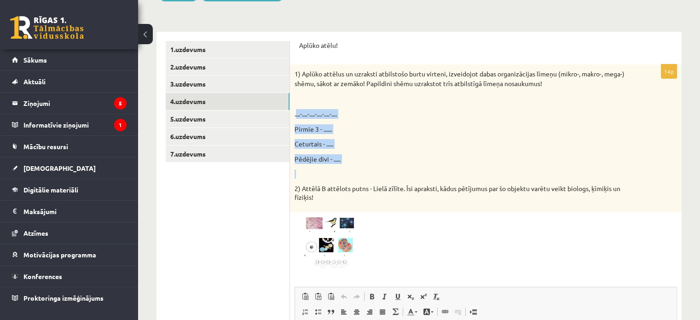
drag, startPoint x: 295, startPoint y: 110, endPoint x: 351, endPoint y: 172, distance: 83.1
click at [351, 172] on div "1) Aplūko attēlus un uzraksti atbilstošo burtu virteni, izveidojot dabas organi…" at bounding box center [485, 137] width 391 height 147
copy div "...-....-....-....-....-.... Pirmie 3 - ...... Ceturtais - ..... Pēdējie divi -…"
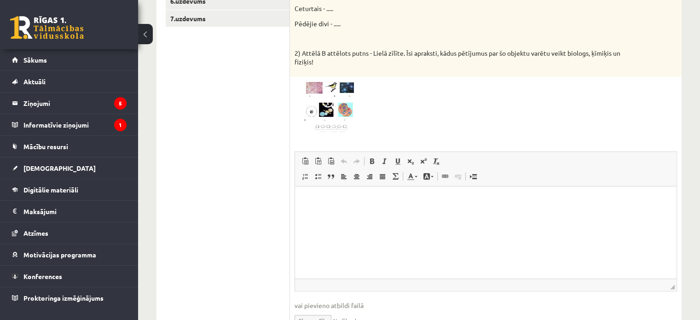
scroll to position [337, 0]
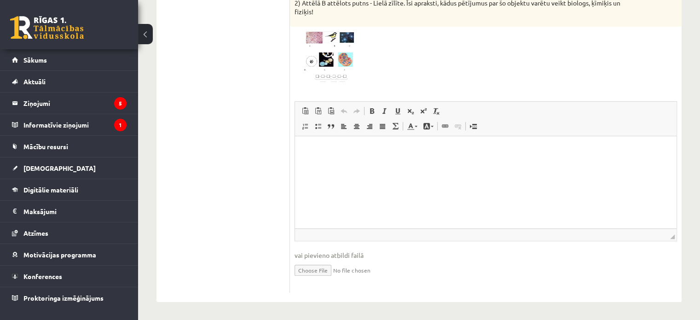
click at [299, 144] on html at bounding box center [485, 150] width 381 height 28
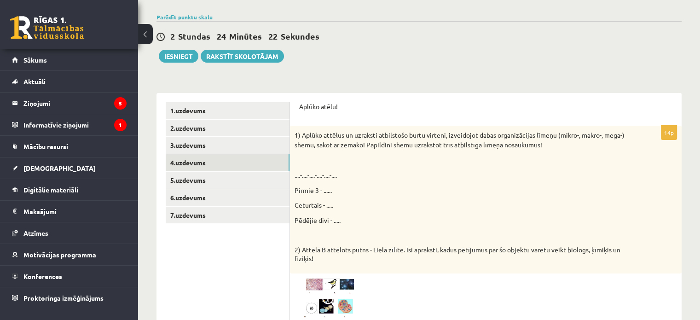
scroll to position [61, 0]
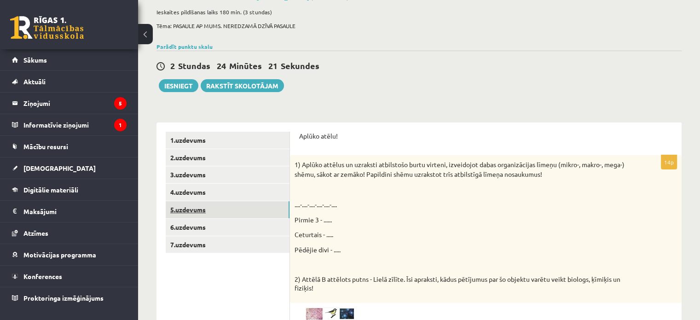
click at [227, 211] on link "5.uzdevums" at bounding box center [228, 209] width 124 height 17
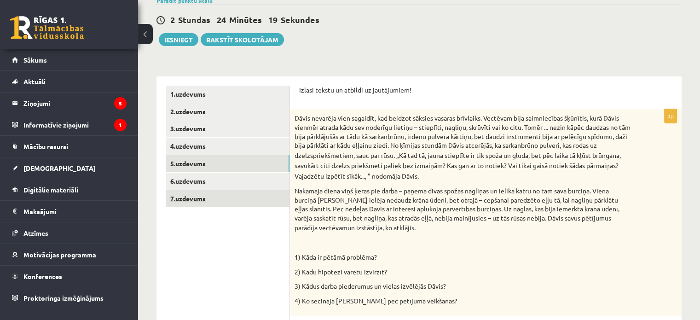
scroll to position [0, 0]
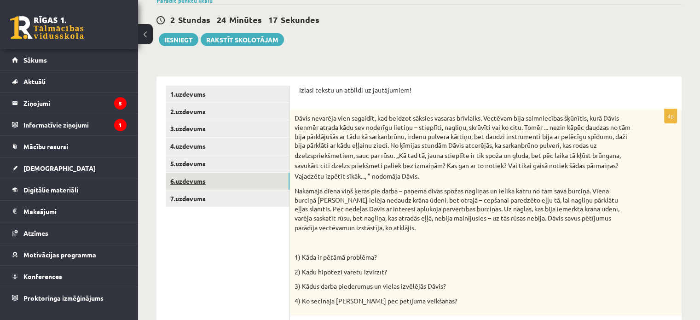
click at [225, 176] on link "6.uzdevums" at bounding box center [228, 181] width 124 height 17
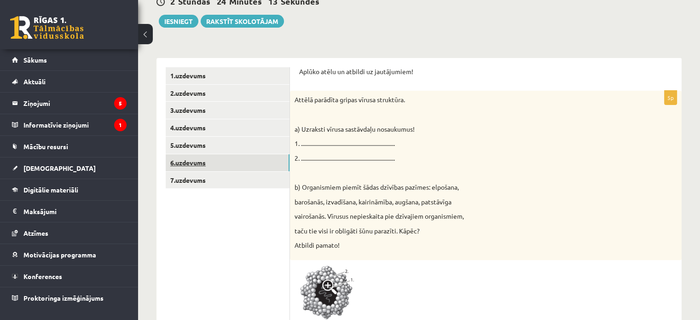
scroll to position [107, 0]
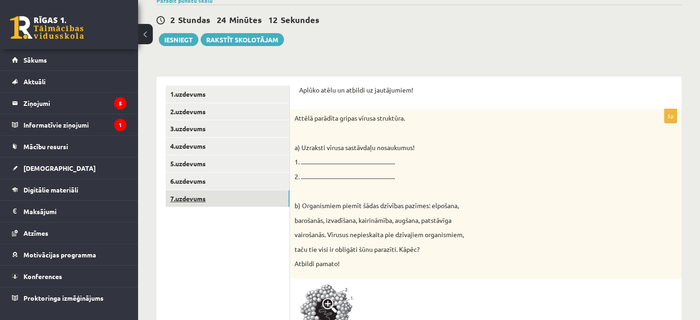
click at [215, 196] on link "7.uzdevums" at bounding box center [228, 198] width 124 height 17
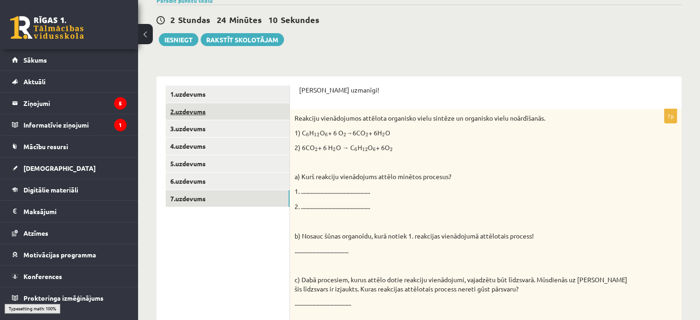
click at [188, 114] on link "2.uzdevums" at bounding box center [228, 111] width 124 height 17
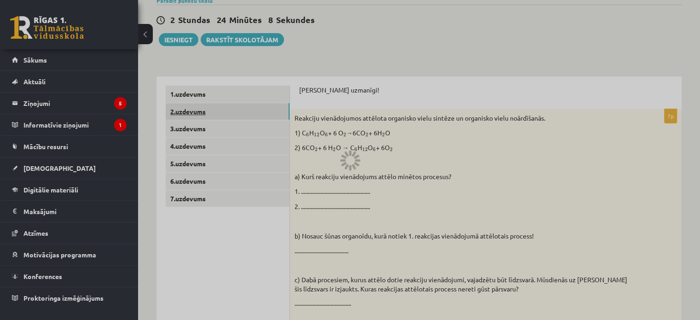
scroll to position [0, 0]
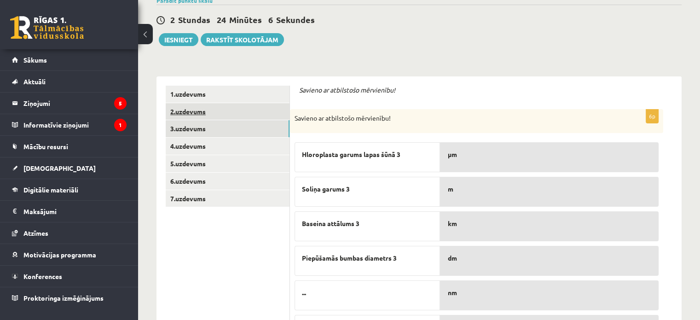
click at [188, 137] on link "3.uzdevums" at bounding box center [228, 128] width 124 height 17
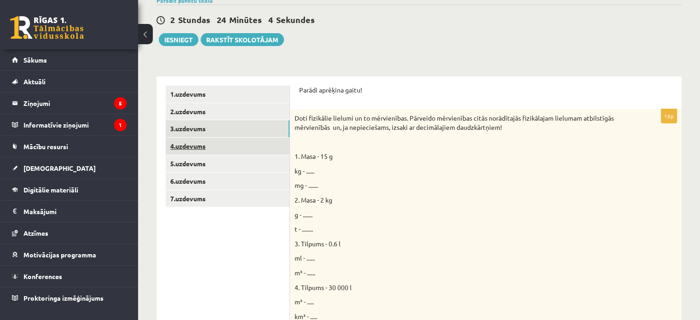
click at [217, 151] on link "4.uzdevums" at bounding box center [228, 146] width 124 height 17
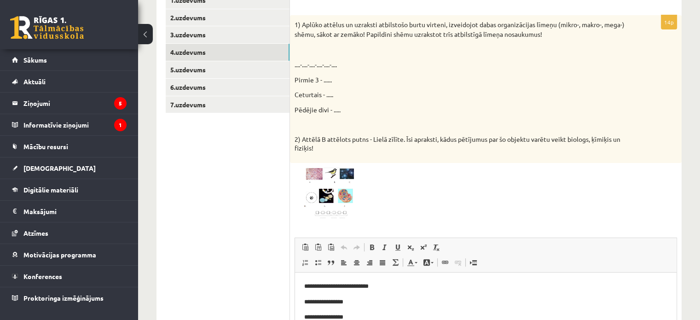
scroll to position [199, 0]
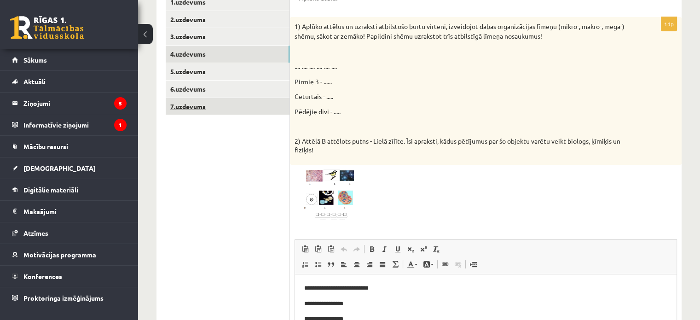
click at [226, 103] on link "7.uzdevums" at bounding box center [228, 106] width 124 height 17
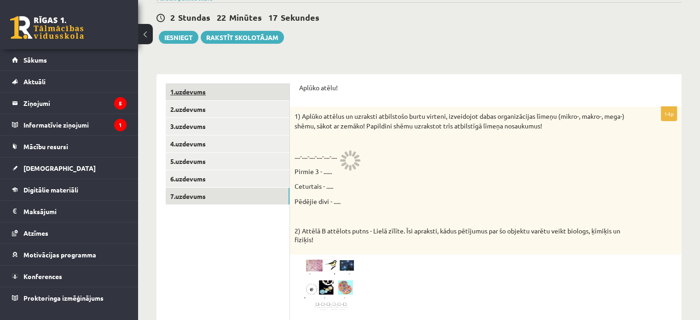
scroll to position [61, 0]
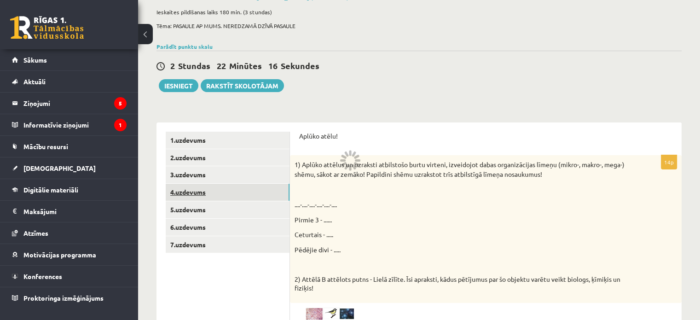
click at [187, 192] on link "4.uzdevums" at bounding box center [228, 192] width 124 height 17
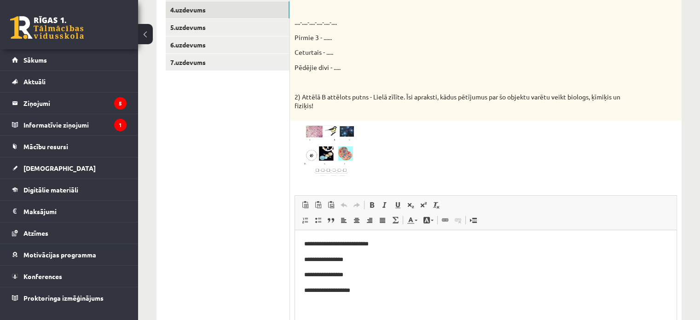
scroll to position [245, 0]
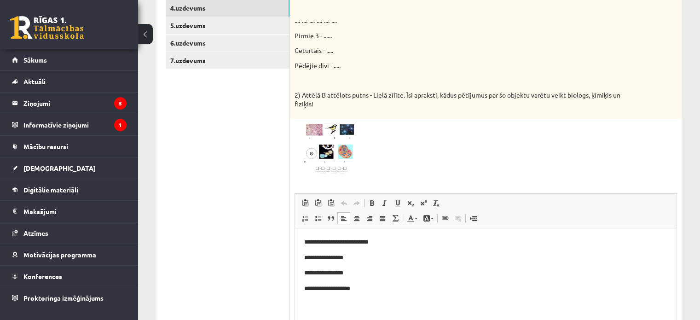
click at [307, 247] on p "**********" at bounding box center [485, 242] width 363 height 10
click at [309, 243] on p "**********" at bounding box center [485, 242] width 363 height 10
drag, startPoint x: 356, startPoint y: 244, endPoint x: 304, endPoint y: 243, distance: 51.5
click at [304, 243] on p "**********" at bounding box center [485, 242] width 363 height 10
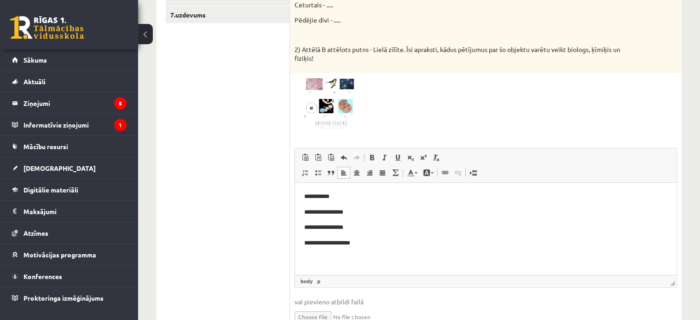
scroll to position [291, 0]
drag, startPoint x: 348, startPoint y: 214, endPoint x: 330, endPoint y: 212, distance: 18.6
click at [330, 212] on p "**********" at bounding box center [485, 212] width 363 height 10
drag, startPoint x: 356, startPoint y: 233, endPoint x: 345, endPoint y: 226, distance: 13.3
click at [345, 226] on body "**********" at bounding box center [485, 227] width 363 height 72
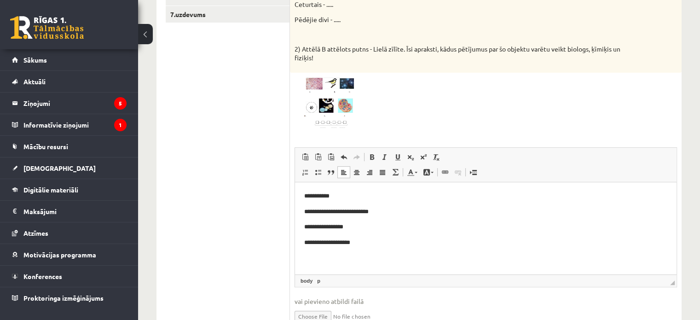
click at [345, 227] on p "**********" at bounding box center [485, 227] width 363 height 10
drag, startPoint x: 345, startPoint y: 227, endPoint x: 334, endPoint y: 228, distance: 10.7
click at [334, 228] on p "**********" at bounding box center [485, 227] width 363 height 10
click at [351, 244] on p "**********" at bounding box center [485, 243] width 363 height 10
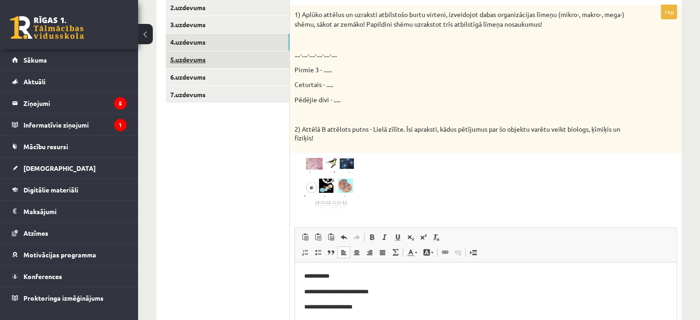
scroll to position [199, 0]
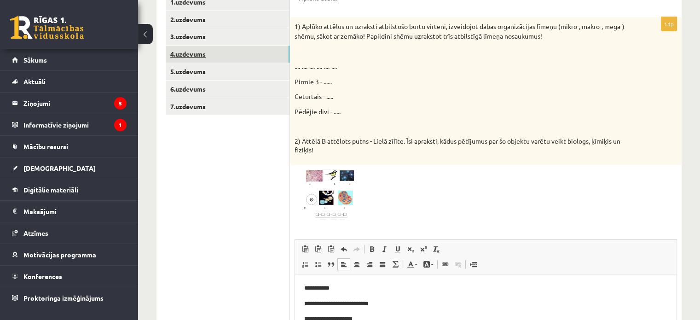
click at [233, 61] on link "4.uzdevums" at bounding box center [228, 54] width 124 height 17
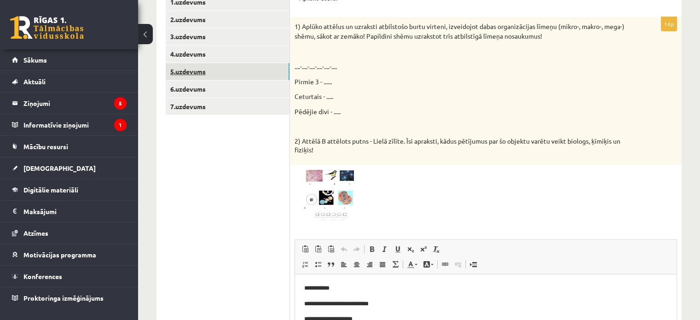
click at [226, 74] on link "5.uzdevums" at bounding box center [228, 71] width 124 height 17
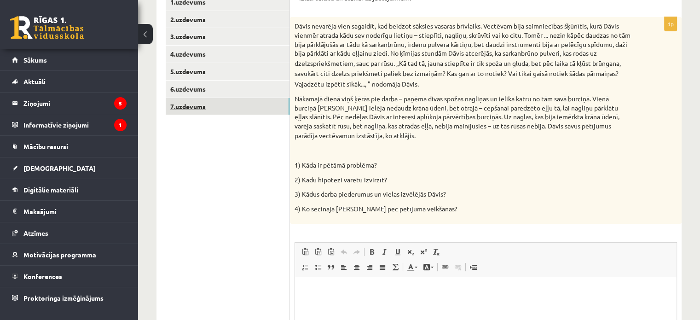
click at [215, 104] on link "7.uzdevums" at bounding box center [228, 106] width 124 height 17
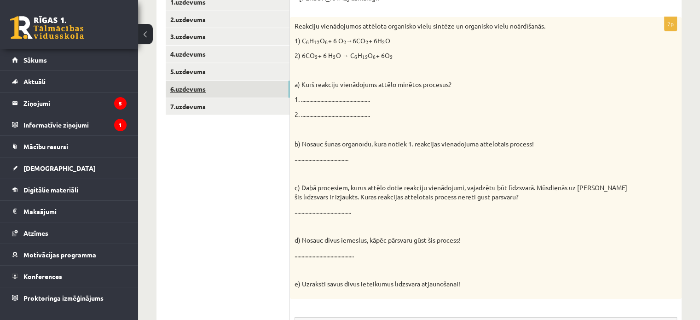
click at [238, 86] on link "6.uzdevums" at bounding box center [228, 89] width 124 height 17
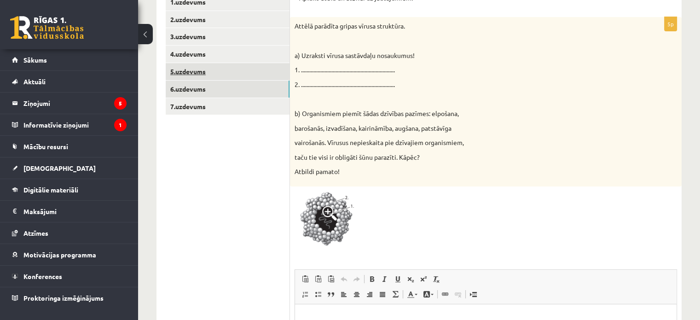
click at [221, 67] on link "5.uzdevums" at bounding box center [228, 71] width 124 height 17
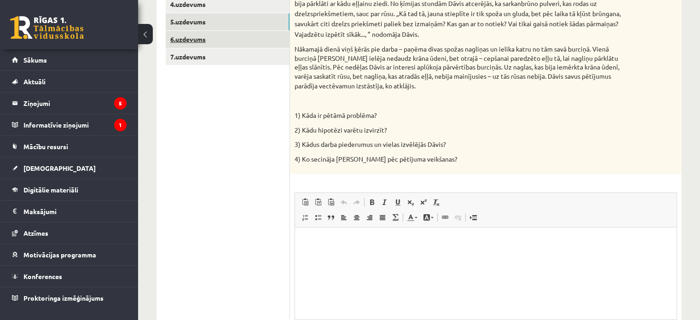
click at [224, 35] on link "6.uzdevums" at bounding box center [228, 39] width 124 height 17
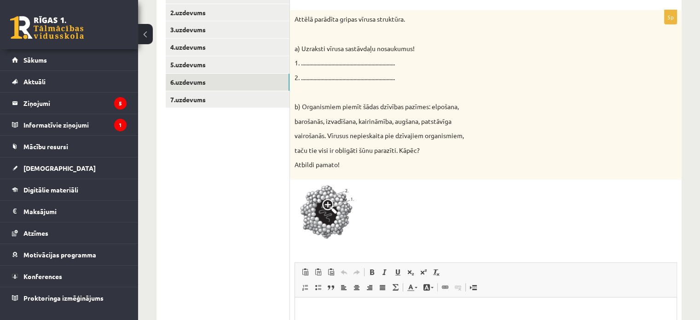
scroll to position [203, 0]
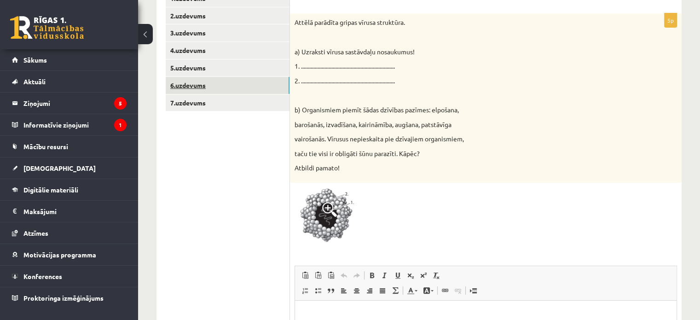
click at [242, 88] on link "6.uzdevums" at bounding box center [228, 85] width 124 height 17
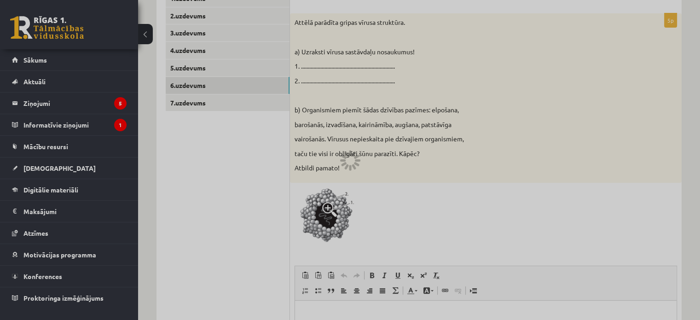
click at [229, 110] on div at bounding box center [350, 160] width 700 height 320
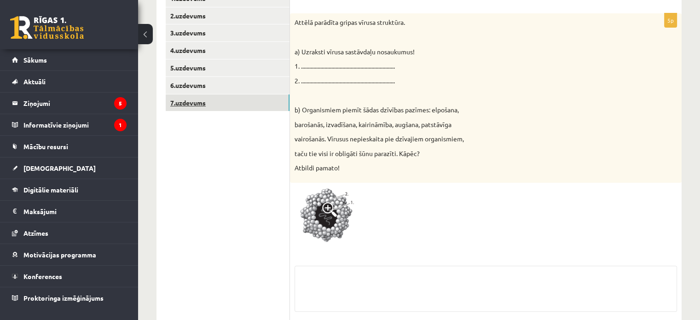
click at [184, 107] on link "7.uzdevums" at bounding box center [228, 102] width 124 height 17
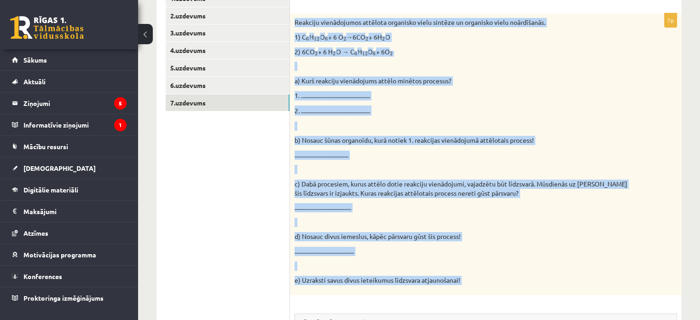
scroll to position [266, 0]
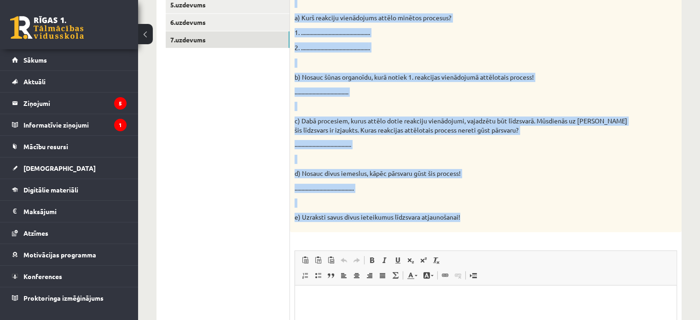
drag, startPoint x: 292, startPoint y: 22, endPoint x: 480, endPoint y: 219, distance: 272.3
click at [478, 219] on div "Reakciju vienādojumos attēlota organisko vielu sintēze un organisko vielu noārd…" at bounding box center [485, 90] width 391 height 281
copy div "Reakciju vienādojumos attēlota organisko vielu sintēze un organisko vielu noārd…"
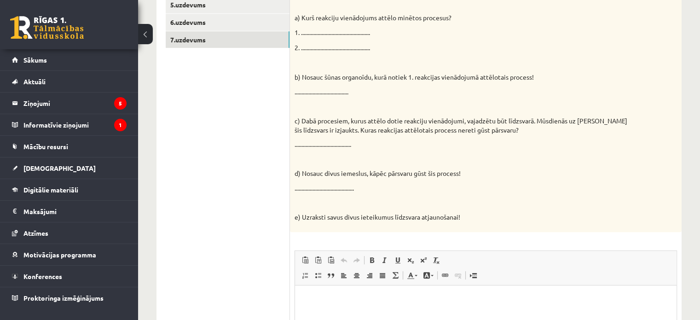
click at [199, 160] on ul "1.uzdevums 2.uzdevums 3.uzdevums 4.uzdevums 5.uzdevums 6.uzdevums 7.uzdevums" at bounding box center [228, 184] width 124 height 515
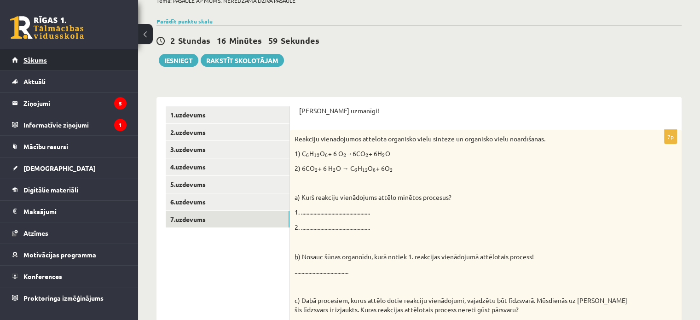
scroll to position [0, 0]
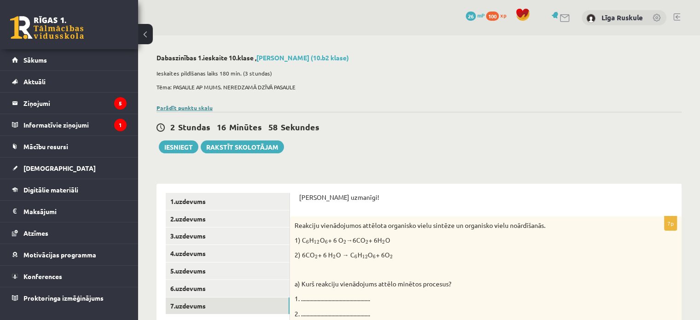
click at [193, 108] on link "Parādīt punktu skalu" at bounding box center [184, 107] width 56 height 7
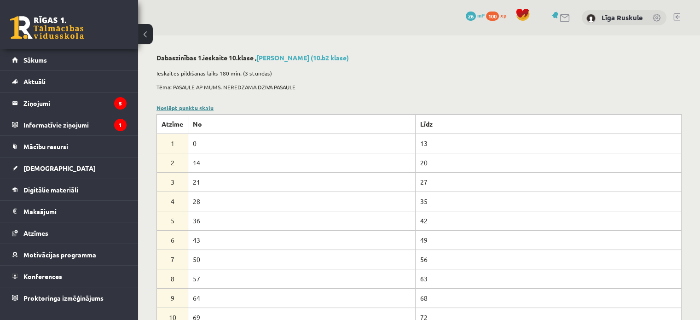
click at [184, 110] on link "Noslēpt punktu skalu" at bounding box center [184, 107] width 57 height 7
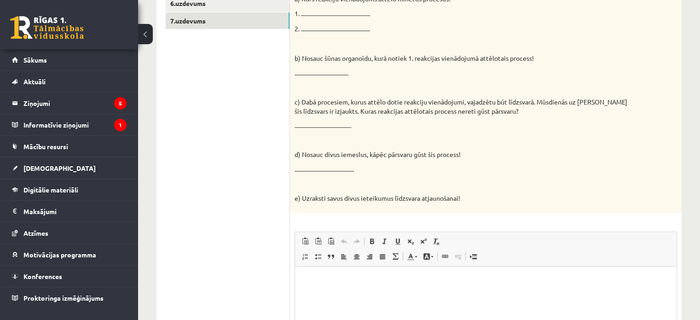
scroll to position [184, 0]
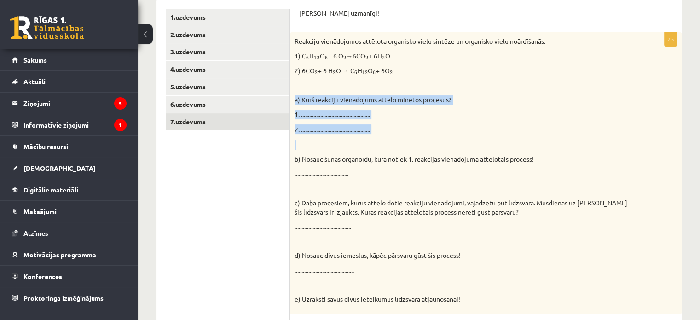
drag, startPoint x: 292, startPoint y: 99, endPoint x: 343, endPoint y: 130, distance: 59.5
click at [352, 136] on div "Reakciju vienādojumos attēlota organisko vielu sintēze un organisko vielu noārd…" at bounding box center [485, 172] width 391 height 281
click at [343, 130] on p "2. ................................................. ." at bounding box center [462, 129] width 336 height 10
drag, startPoint x: 294, startPoint y: 117, endPoint x: 315, endPoint y: 130, distance: 23.7
click at [315, 130] on div "Reakciju vienādojumos attēlota organisko vielu sintēze un organisko vielu noārd…" at bounding box center [485, 172] width 391 height 281
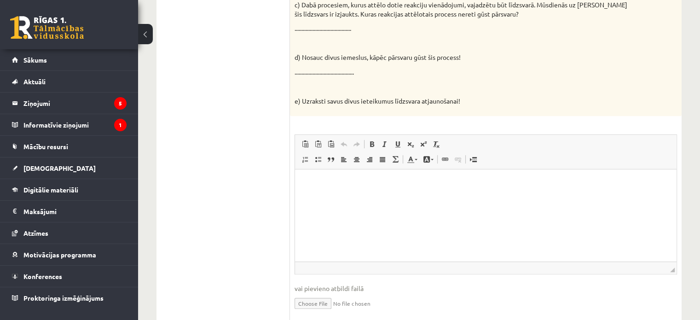
scroll to position [415, 0]
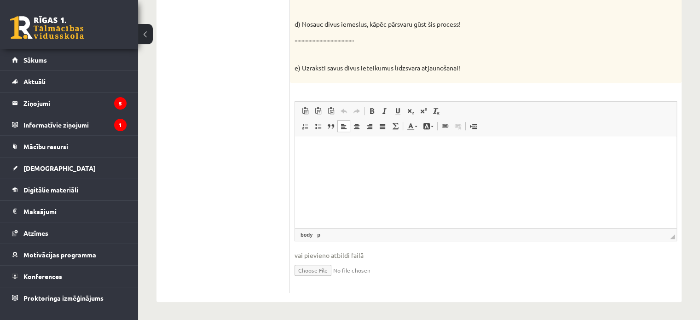
click at [332, 163] on html at bounding box center [485, 150] width 381 height 28
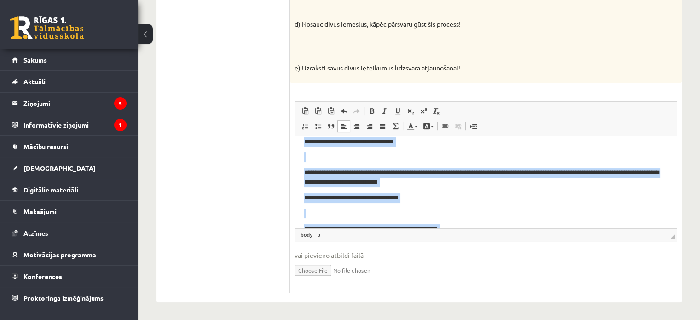
scroll to position [0, 0]
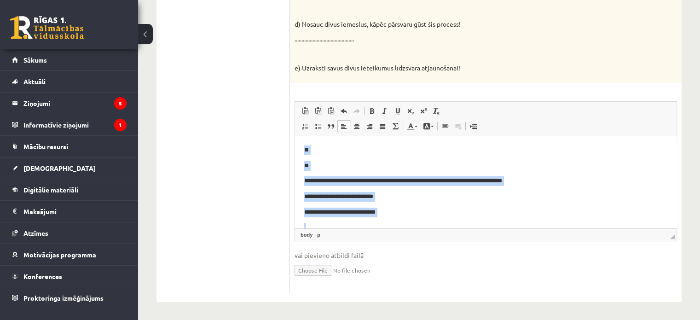
drag, startPoint x: 477, startPoint y: 226, endPoint x: 562, endPoint y: 217, distance: 84.7
click at [295, 136] on html "**********" at bounding box center [485, 302] width 381 height 332
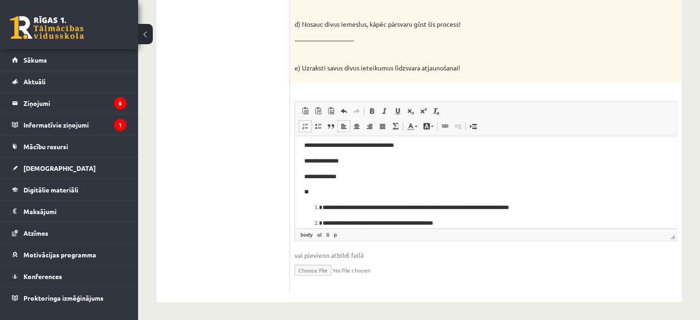
scroll to position [45, 0]
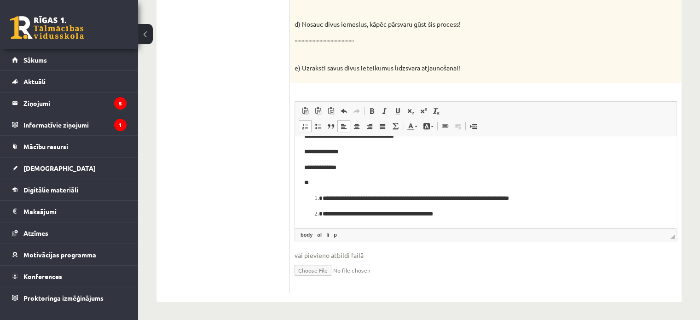
click at [317, 185] on p "**" at bounding box center [482, 183] width 356 height 10
click at [314, 206] on ol "**********" at bounding box center [485, 205] width 363 height 25
click at [322, 201] on li "**********" at bounding box center [485, 198] width 326 height 10
drag, startPoint x: 319, startPoint y: 200, endPoint x: 322, endPoint y: 191, distance: 9.5
click at [322, 194] on li "**********" at bounding box center [485, 198] width 326 height 10
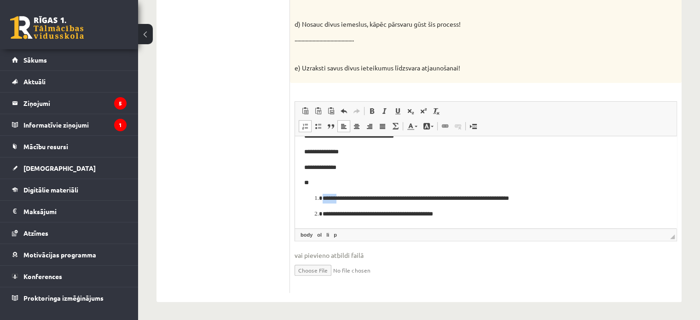
click at [323, 195] on p "**********" at bounding box center [481, 198] width 319 height 10
click at [322, 201] on li "**********" at bounding box center [485, 198] width 326 height 10
click at [485, 209] on p "**********" at bounding box center [481, 214] width 319 height 10
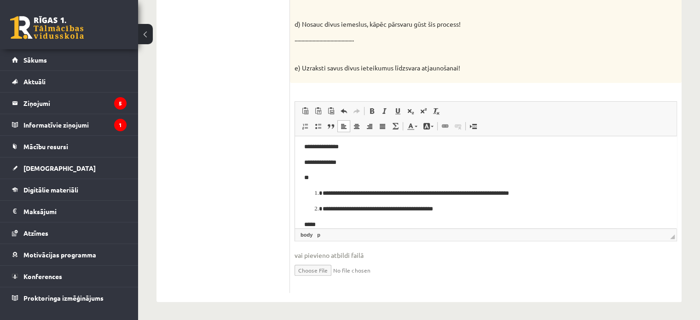
click at [322, 195] on li "**********" at bounding box center [485, 193] width 326 height 10
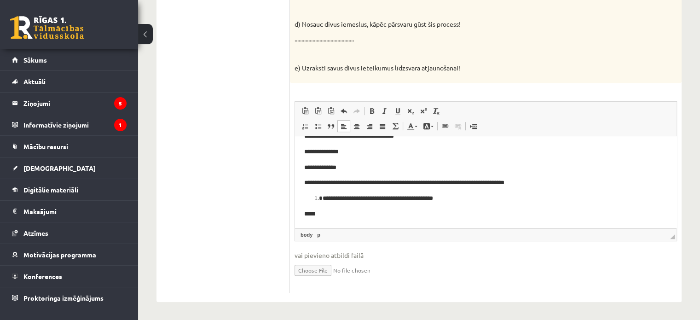
click at [322, 200] on li "**********" at bounding box center [485, 198] width 326 height 10
click at [321, 216] on p "*****" at bounding box center [482, 214] width 356 height 10
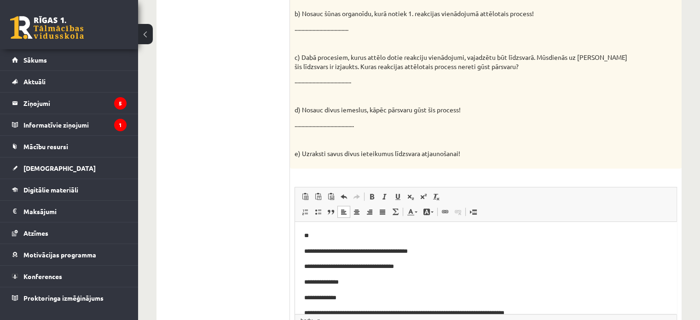
scroll to position [415, 0]
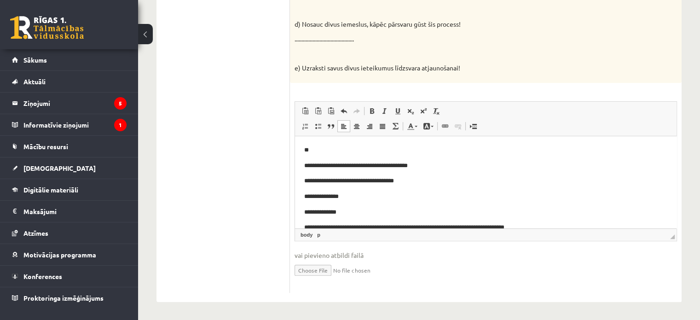
drag, startPoint x: 301, startPoint y: 164, endPoint x: 306, endPoint y: 148, distance: 16.4
click at [306, 150] on html "**********" at bounding box center [485, 212] width 381 height 152
click at [302, 167] on html "**********" at bounding box center [485, 212] width 381 height 152
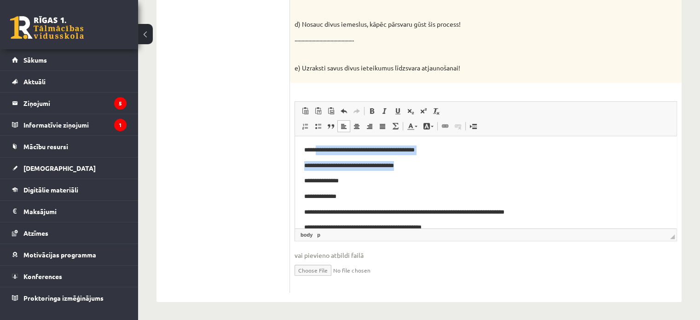
drag, startPoint x: 316, startPoint y: 150, endPoint x: 408, endPoint y: 159, distance: 92.9
click at [408, 159] on body "**********" at bounding box center [485, 204] width 363 height 118
click at [376, 112] on link "Treknraksts Klaviatūras saīsne vadīšanas taustiņš+B" at bounding box center [371, 111] width 13 height 12
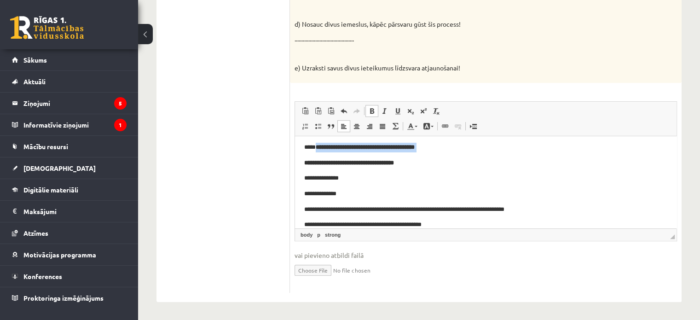
scroll to position [0, 0]
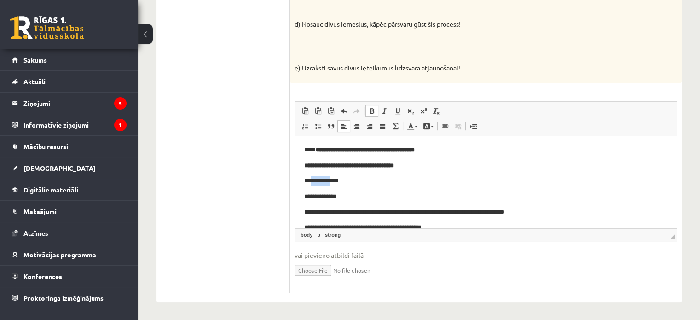
drag, startPoint x: 310, startPoint y: 184, endPoint x: 337, endPoint y: 182, distance: 27.2
click at [335, 182] on p "**********" at bounding box center [482, 181] width 356 height 10
drag, startPoint x: 346, startPoint y: 184, endPoint x: 311, endPoint y: 180, distance: 35.2
click at [311, 181] on p "**********" at bounding box center [482, 181] width 356 height 10
click at [367, 112] on link "Treknraksts Klaviatūras saīsne vadīšanas taustiņš+B" at bounding box center [371, 111] width 13 height 12
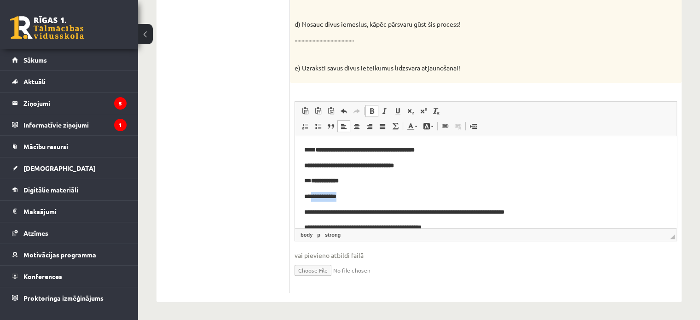
drag, startPoint x: 336, startPoint y: 198, endPoint x: 332, endPoint y: 166, distance: 33.0
click at [312, 196] on p "**********" at bounding box center [482, 196] width 356 height 10
click at [368, 112] on span at bounding box center [371, 110] width 7 height 7
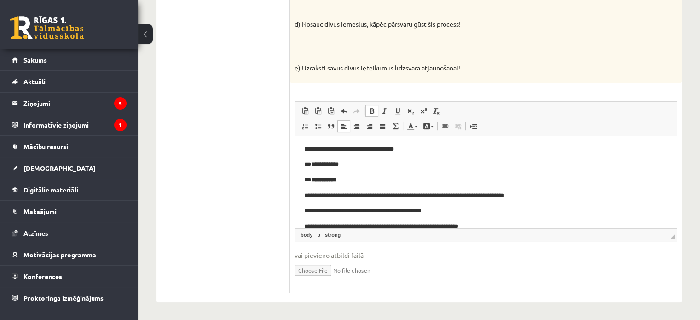
scroll to position [45, 0]
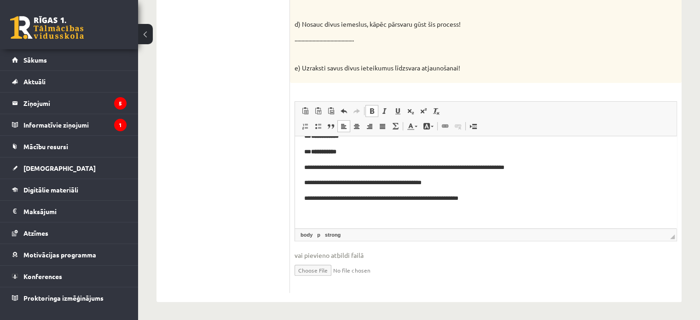
click at [321, 167] on p "**********" at bounding box center [482, 167] width 356 height 10
drag, startPoint x: 317, startPoint y: 166, endPoint x: 550, endPoint y: 158, distance: 232.9
click at [551, 158] on body "**********" at bounding box center [485, 159] width 363 height 118
click at [370, 110] on span at bounding box center [371, 110] width 7 height 7
drag, startPoint x: 311, startPoint y: 184, endPoint x: 456, endPoint y: 184, distance: 145.4
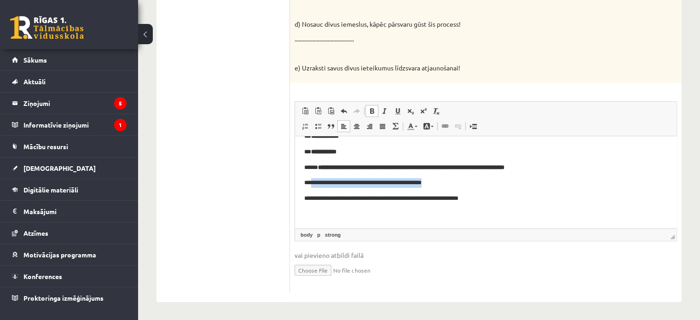
click at [456, 184] on p "**********" at bounding box center [482, 183] width 356 height 10
click at [366, 105] on link "Treknraksts Klaviatūras saīsne vadīšanas taustiņš+B" at bounding box center [371, 111] width 13 height 12
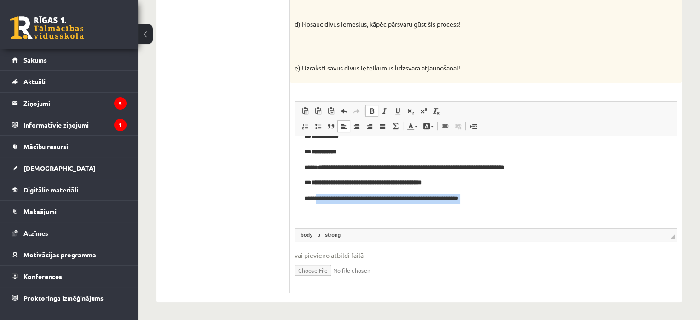
drag, startPoint x: 316, startPoint y: 199, endPoint x: 499, endPoint y: 207, distance: 182.8
click at [500, 210] on body "**********" at bounding box center [485, 159] width 363 height 118
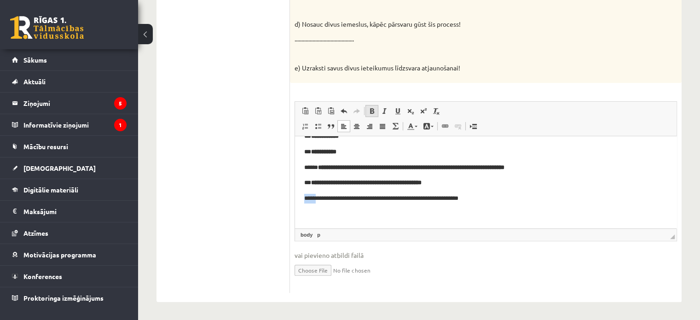
click at [371, 113] on span at bounding box center [371, 110] width 7 height 7
click at [506, 189] on body "**********" at bounding box center [485, 159] width 363 height 118
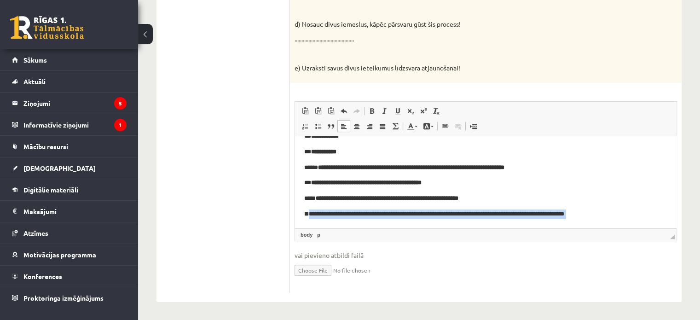
scroll to position [57, 0]
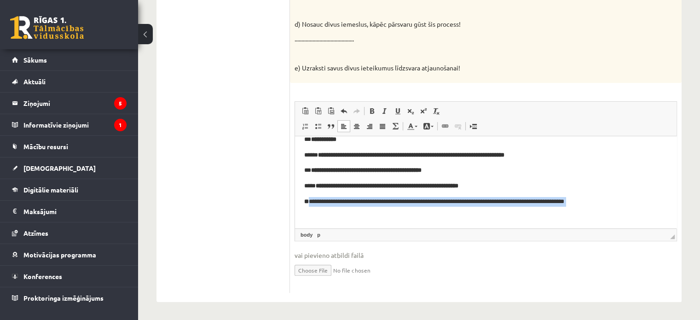
drag, startPoint x: 310, startPoint y: 217, endPoint x: 620, endPoint y: 213, distance: 310.1
click at [620, 213] on body "**********" at bounding box center [485, 154] width 363 height 133
click at [375, 111] on link "Treknraksts Klaviatūras saīsne vadīšanas taustiņš+B" at bounding box center [371, 111] width 13 height 12
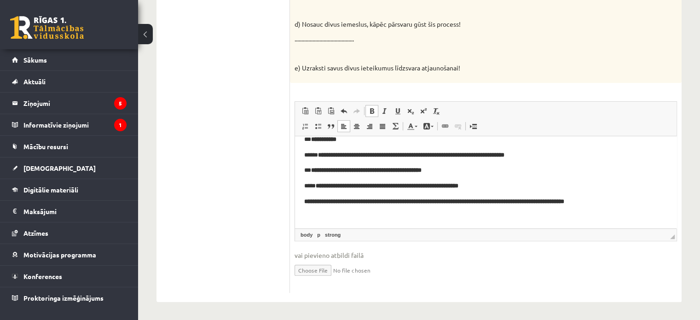
click at [579, 219] on p "Bagātinātā teksta redaktors, wiswyg-editor-user-answer-47025030321100" at bounding box center [485, 217] width 363 height 10
drag, startPoint x: 549, startPoint y: 202, endPoint x: 598, endPoint y: 208, distance: 49.1
click at [602, 207] on body "**********" at bounding box center [485, 154] width 363 height 133
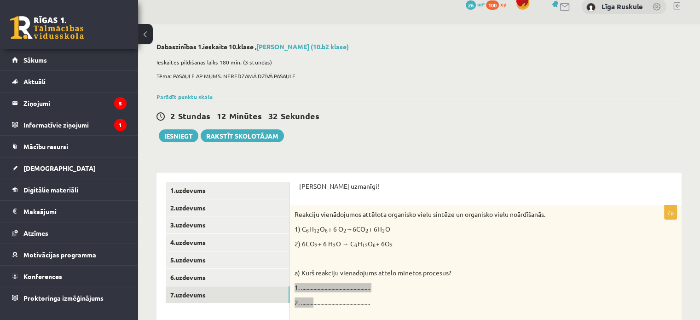
scroll to position [0, 0]
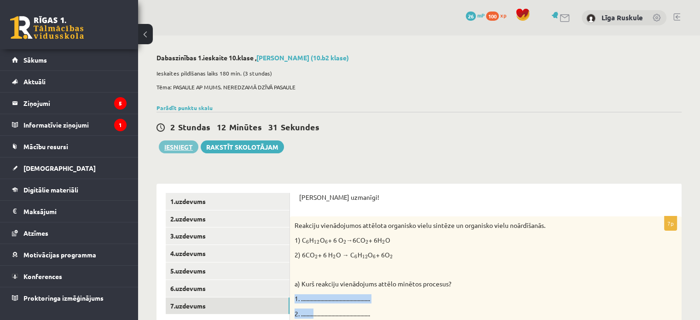
click at [182, 150] on button "Iesniegt" at bounding box center [179, 146] width 40 height 13
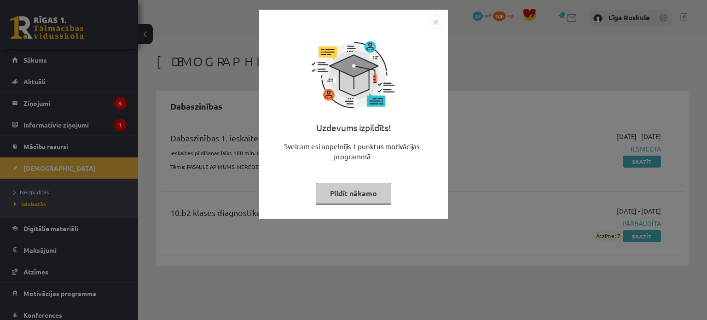
click at [403, 200] on div "Uzdevums izpildīts! Sveicam esi nopelnījis 1 punktus motivācijas programmā Pild…" at bounding box center [354, 121] width 178 height 184
click at [365, 195] on button "Pildīt nākamo" at bounding box center [353, 193] width 75 height 21
